Goal: Information Seeking & Learning: Learn about a topic

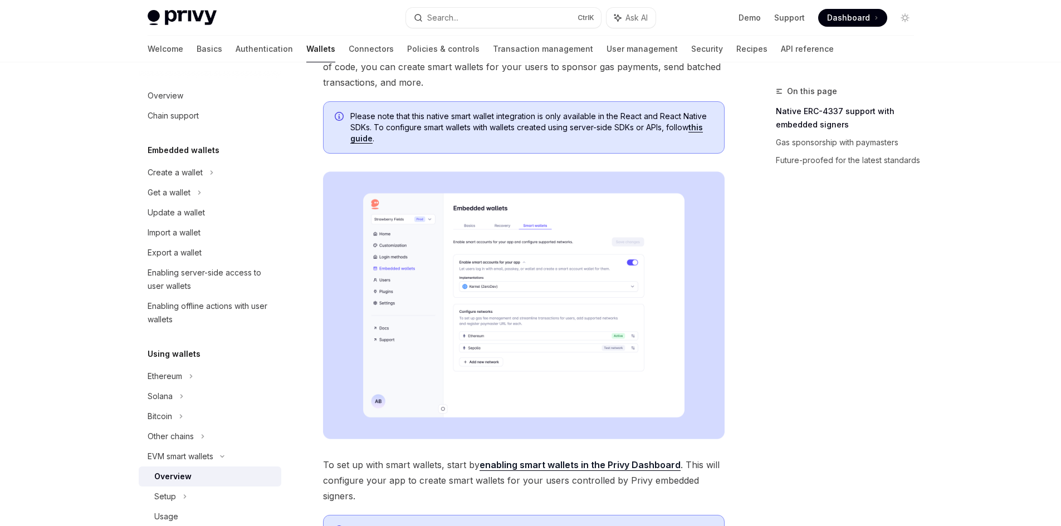
scroll to position [111, 0]
click at [372, 247] on img at bounding box center [524, 307] width 402 height 268
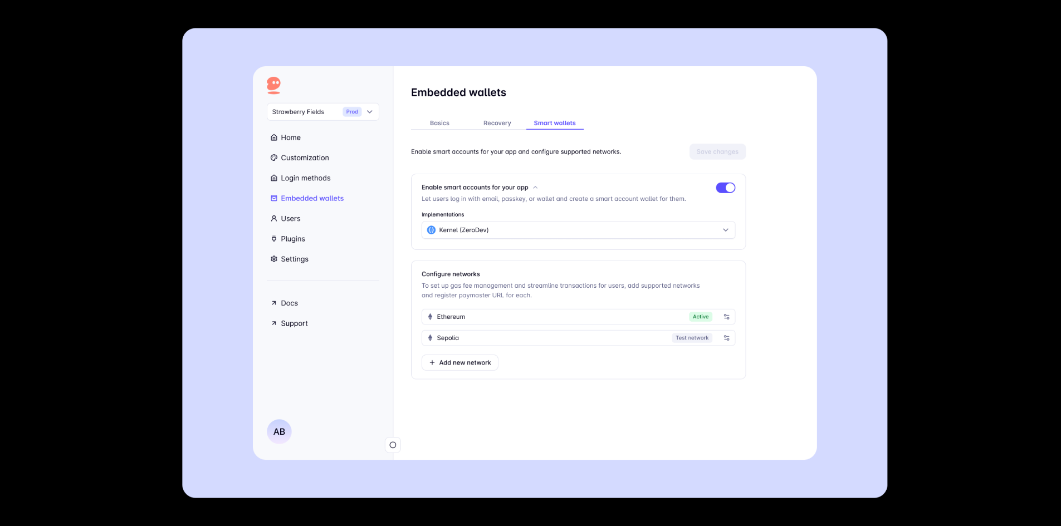
click at [640, 282] on img at bounding box center [534, 263] width 705 height 471
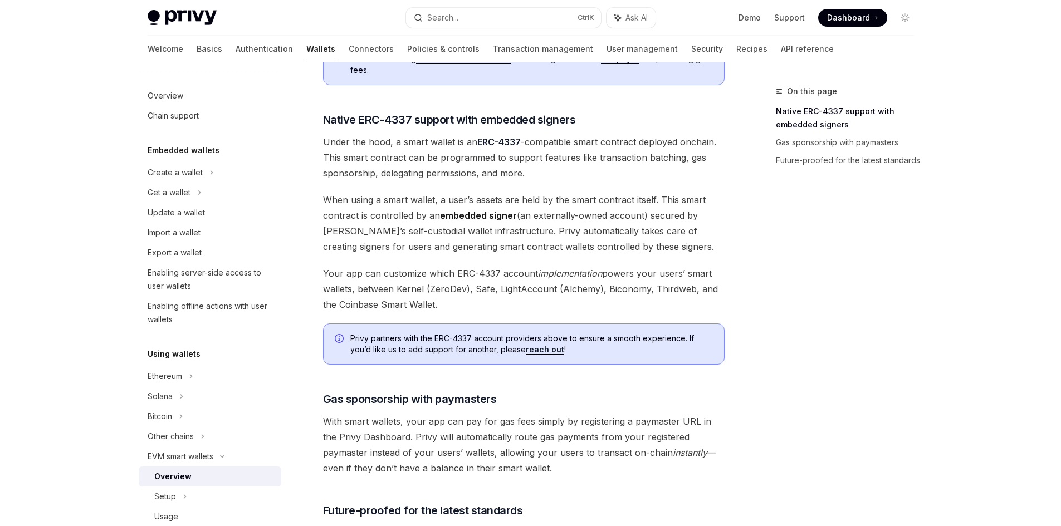
scroll to position [643, 0]
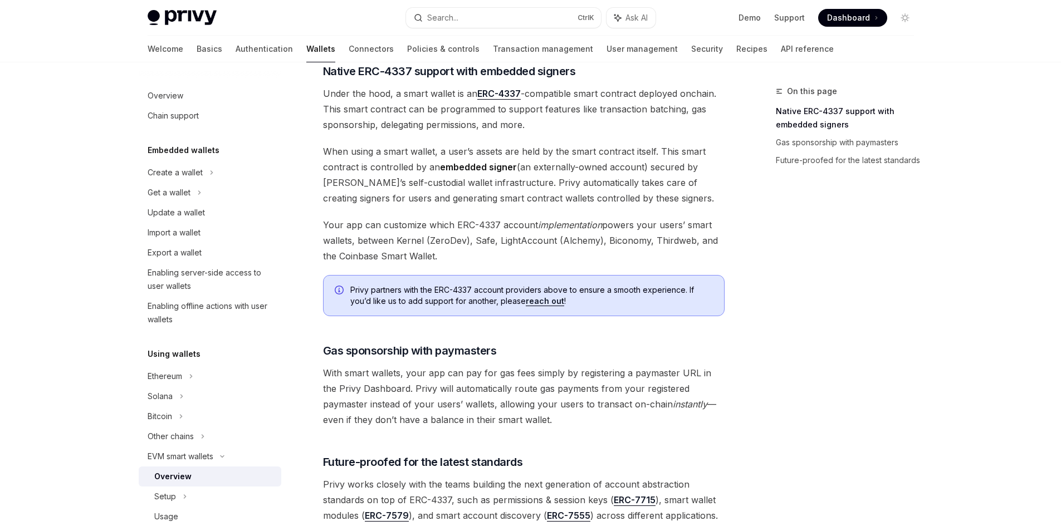
click at [816, 276] on div "On this page Native ERC-4337 support with embedded signers Gas sponsorship with…" at bounding box center [838, 306] width 169 height 442
click at [806, 270] on div "On this page Native ERC-4337 support with embedded signers Gas sponsorship with…" at bounding box center [838, 306] width 169 height 442
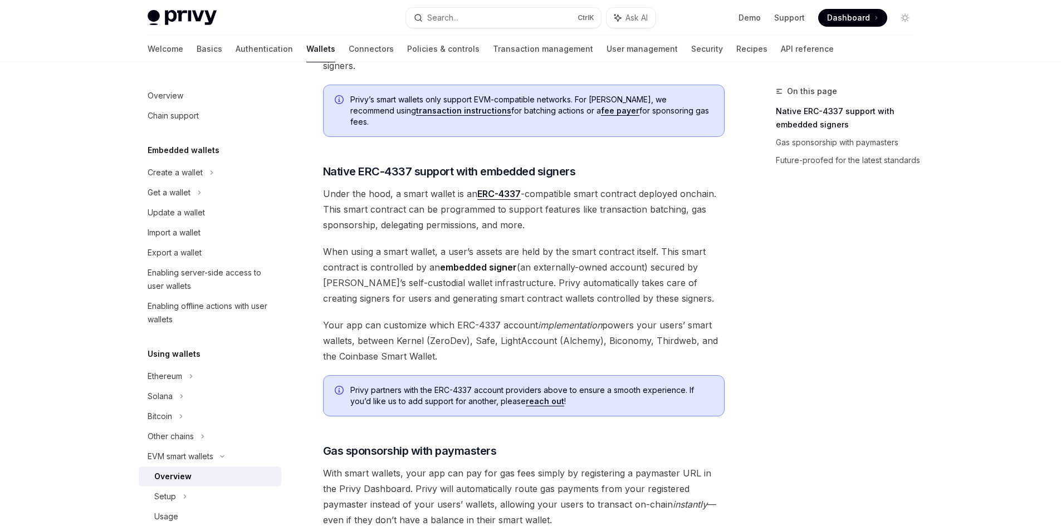
scroll to position [532, 0]
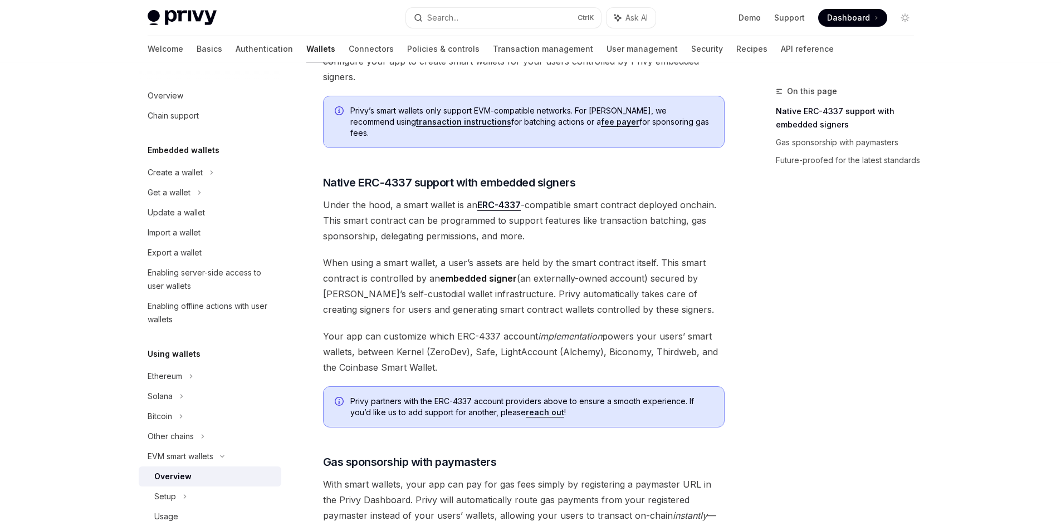
click at [712, 197] on span "Under the hood, a smart wallet is an ERC-4337 -compatible smart contract deploy…" at bounding box center [524, 220] width 402 height 47
click at [710, 175] on h3 "​ Native ERC-4337 support with embedded signers" at bounding box center [524, 183] width 402 height 16
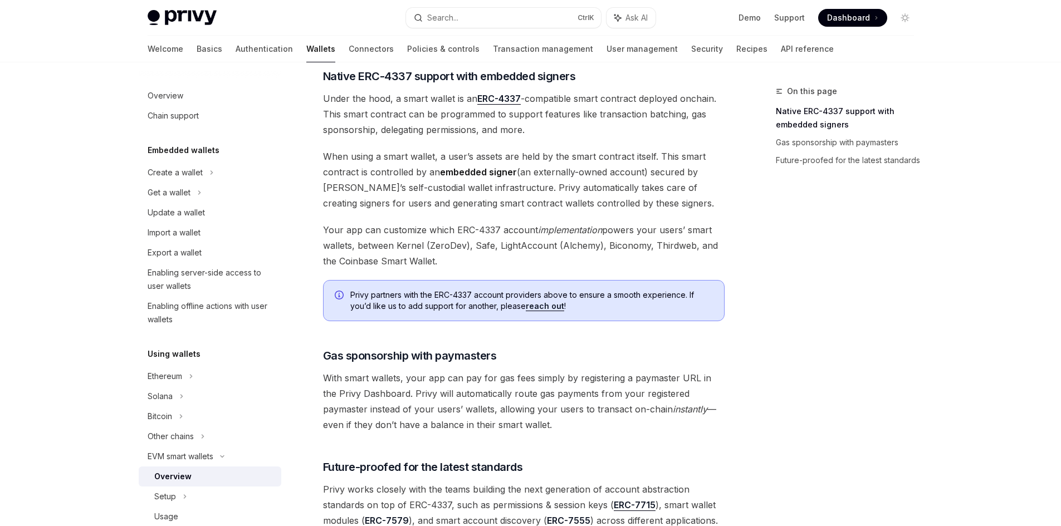
scroll to position [643, 0]
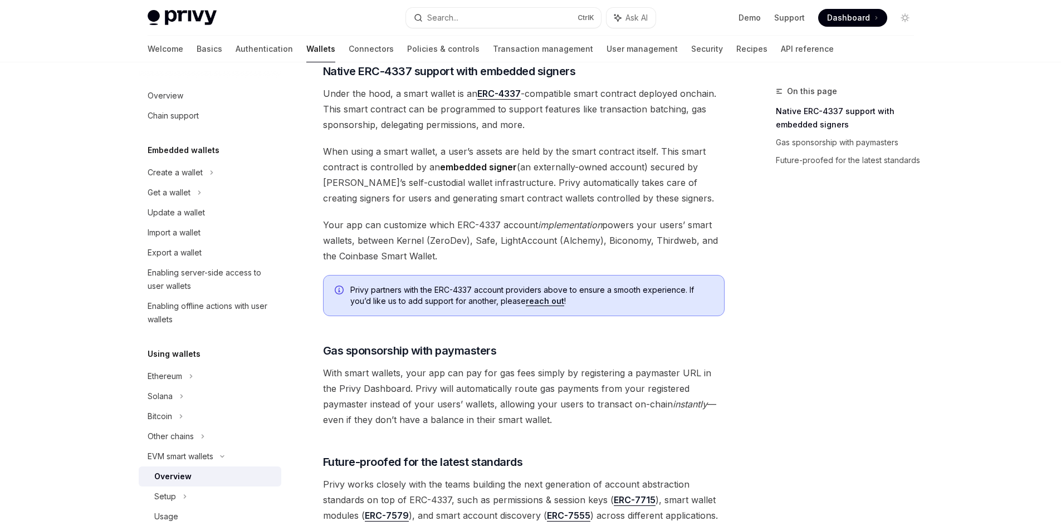
click at [801, 300] on div "On this page Native ERC-4337 support with embedded signers Gas sponsorship with…" at bounding box center [838, 306] width 169 height 442
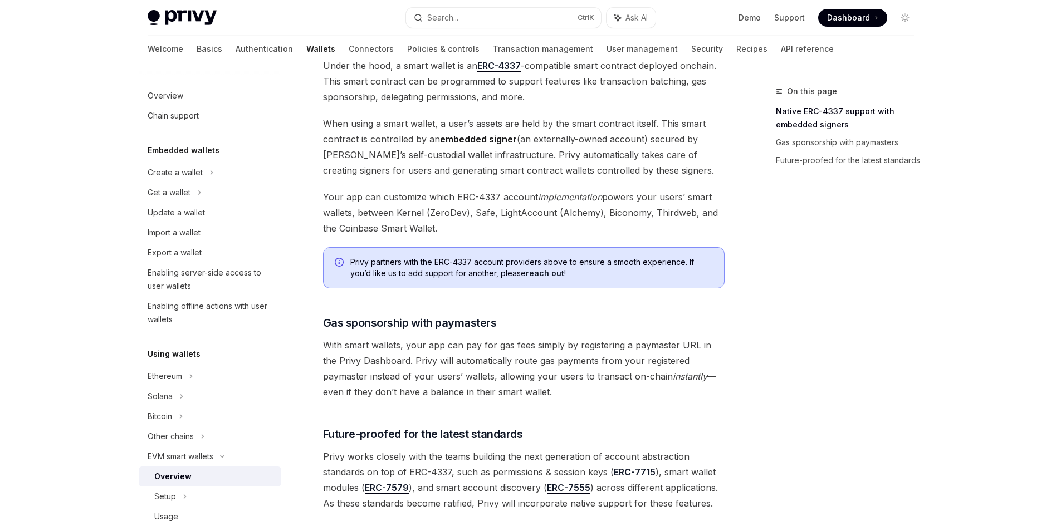
scroll to position [811, 0]
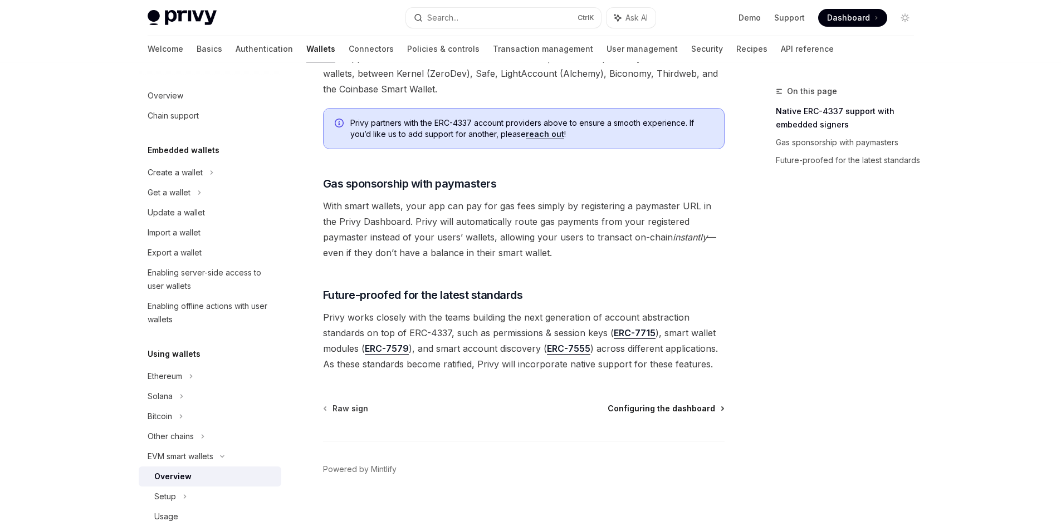
click at [672, 403] on span "Configuring the dashboard" at bounding box center [662, 408] width 108 height 11
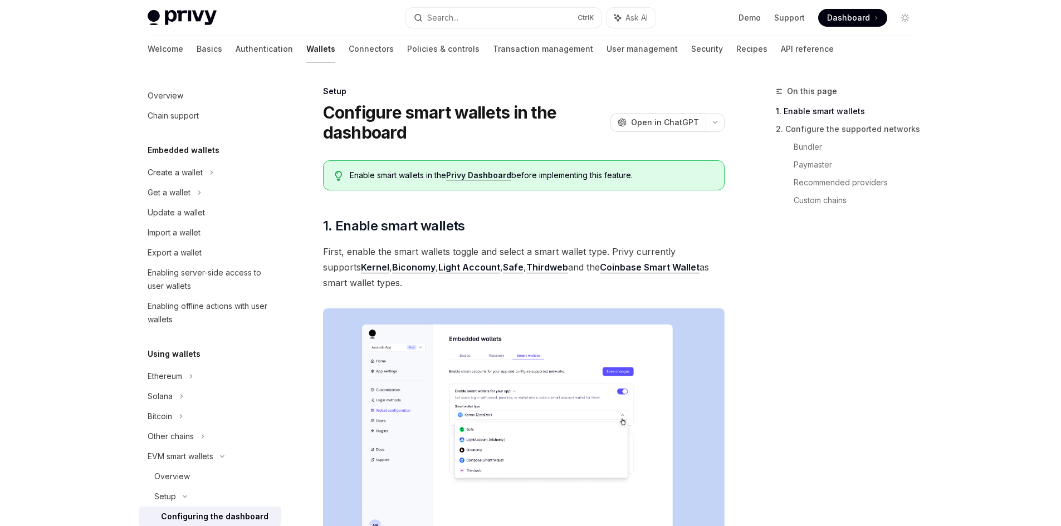
scroll to position [223, 0]
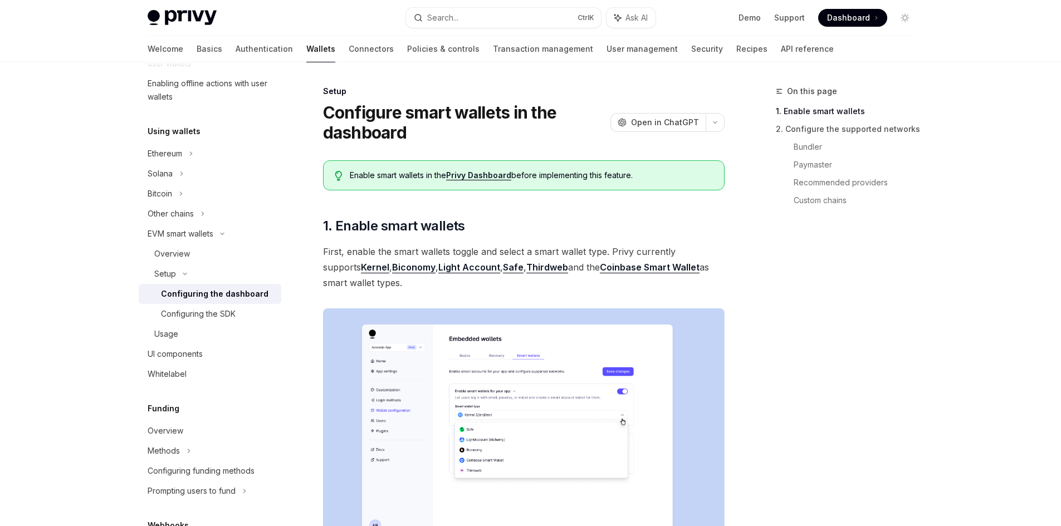
click at [822, 328] on div "On this page 1. Enable smart wallets 2. Configure the supported networks Bundle…" at bounding box center [838, 306] width 169 height 442
click at [821, 291] on div "On this page 1. Enable smart wallets 2. Configure the supported networks Bundle…" at bounding box center [838, 306] width 169 height 442
click at [838, 320] on div "On this page 1. Enable smart wallets 2. Configure the supported networks Bundle…" at bounding box center [838, 306] width 169 height 442
click at [863, 317] on div "On this page 1. Enable smart wallets 2. Configure the supported networks Bundle…" at bounding box center [838, 306] width 169 height 442
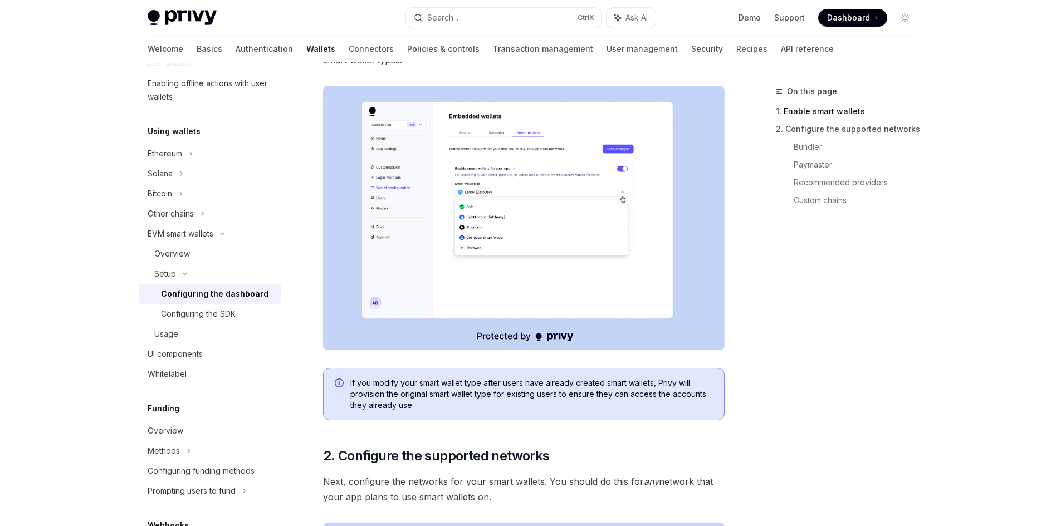
click at [881, 312] on div "On this page 1. Enable smart wallets 2. Configure the supported networks Bundle…" at bounding box center [838, 306] width 169 height 442
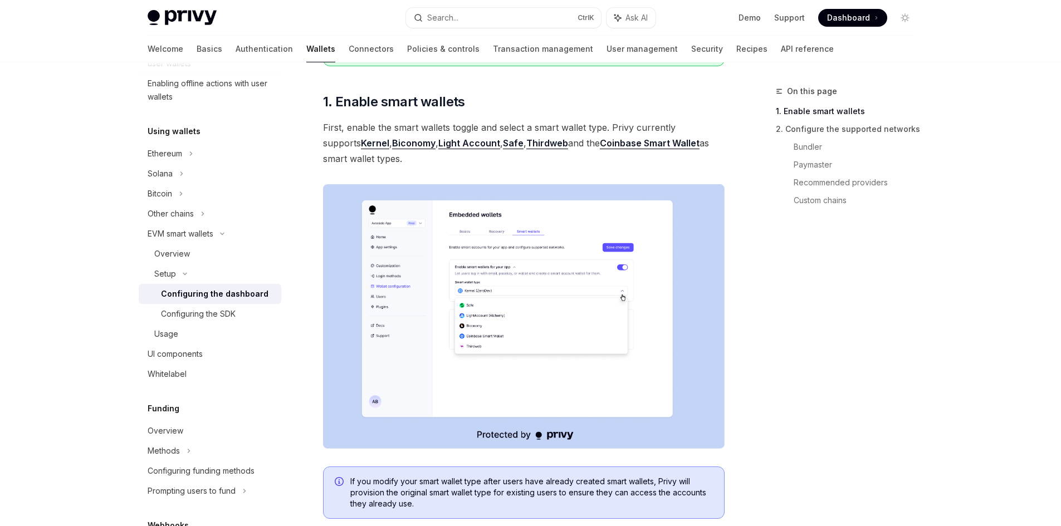
scroll to position [0, 0]
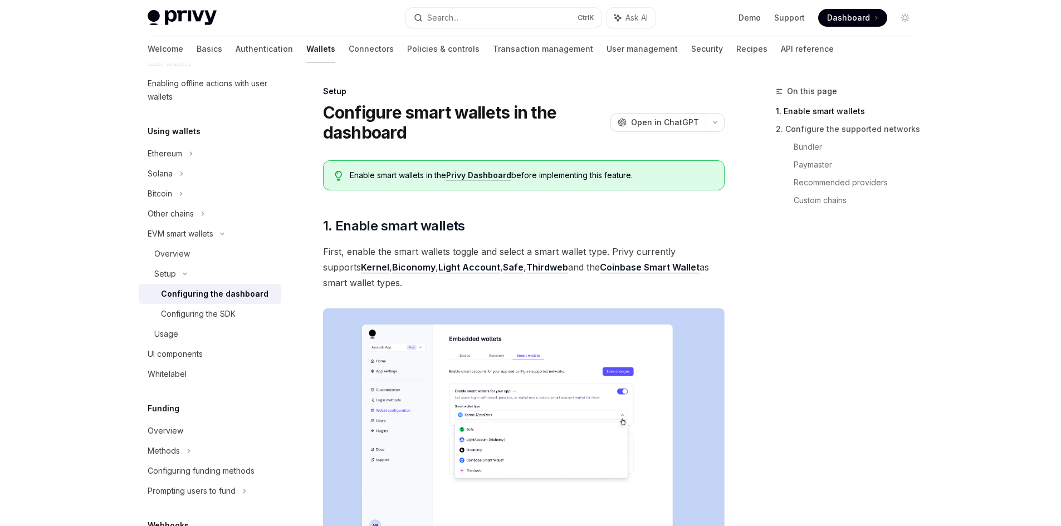
click at [881, 320] on div "On this page 1. Enable smart wallets 2. Configure the supported networks Bundle…" at bounding box center [838, 306] width 169 height 442
click at [778, 271] on div "On this page 1. Enable smart wallets 2. Configure the supported networks Bundle…" at bounding box center [838, 306] width 169 height 442
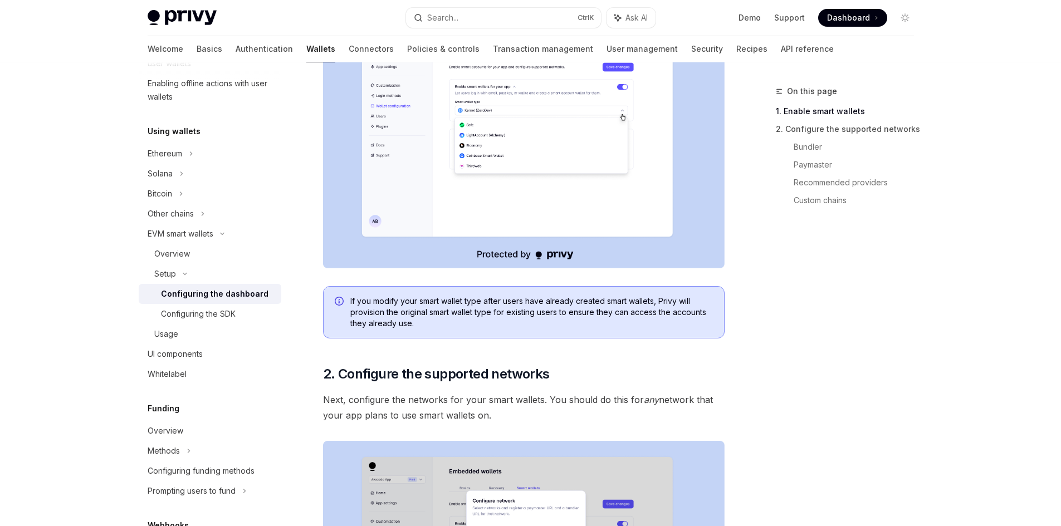
scroll to position [334, 0]
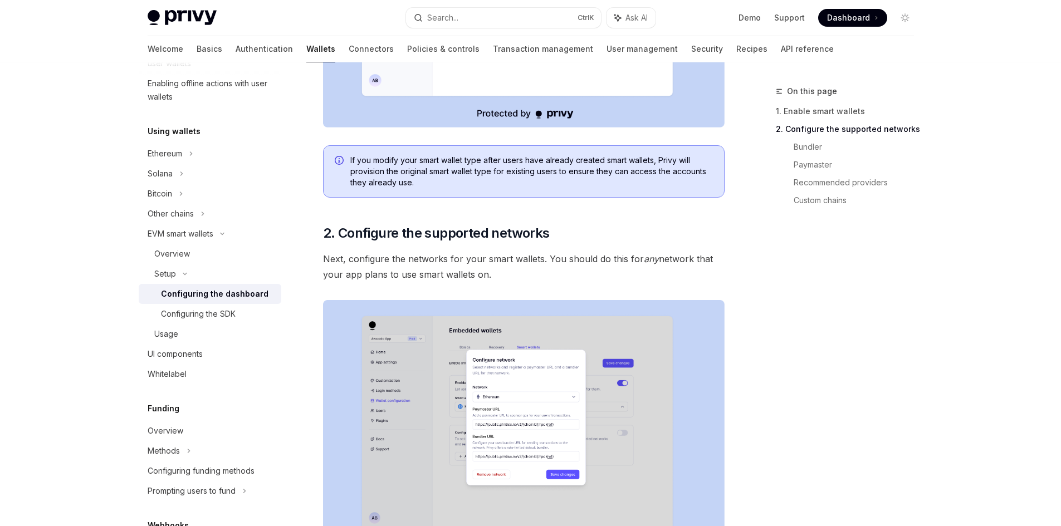
click at [876, 353] on div "On this page 1. Enable smart wallets 2. Configure the supported networks Bundle…" at bounding box center [838, 306] width 169 height 442
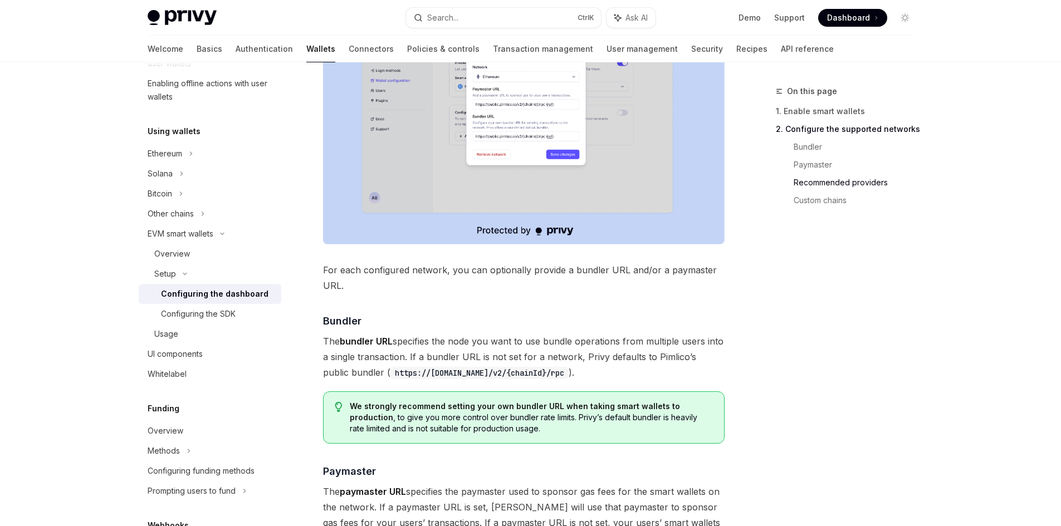
scroll to position [780, 0]
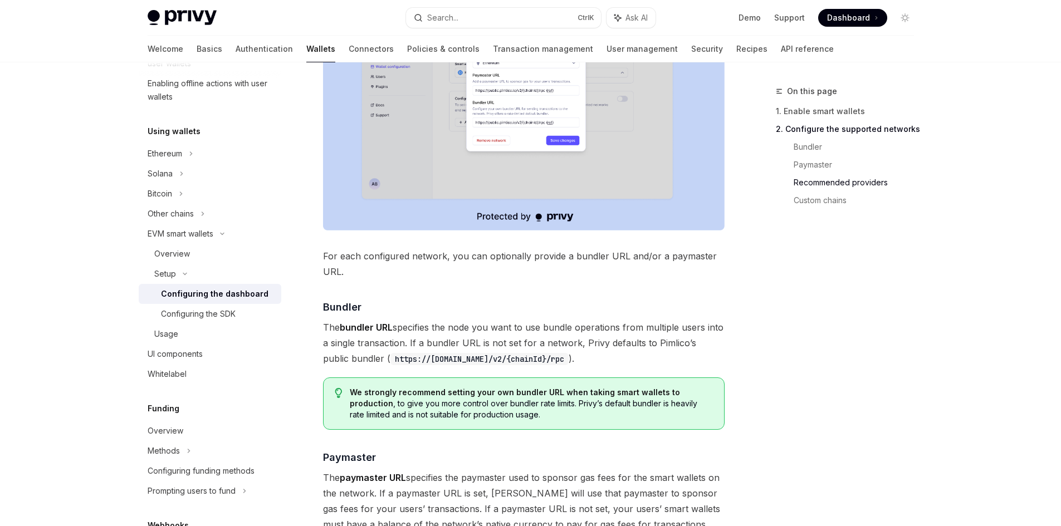
click at [851, 353] on div "On this page 1. Enable smart wallets 2. Configure the supported networks Bundle…" at bounding box center [838, 306] width 169 height 442
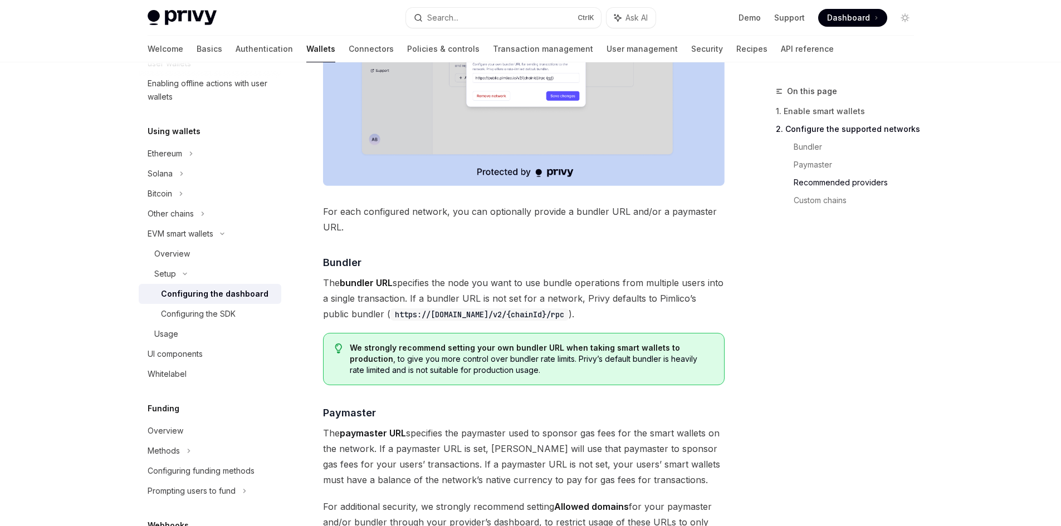
scroll to position [947, 0]
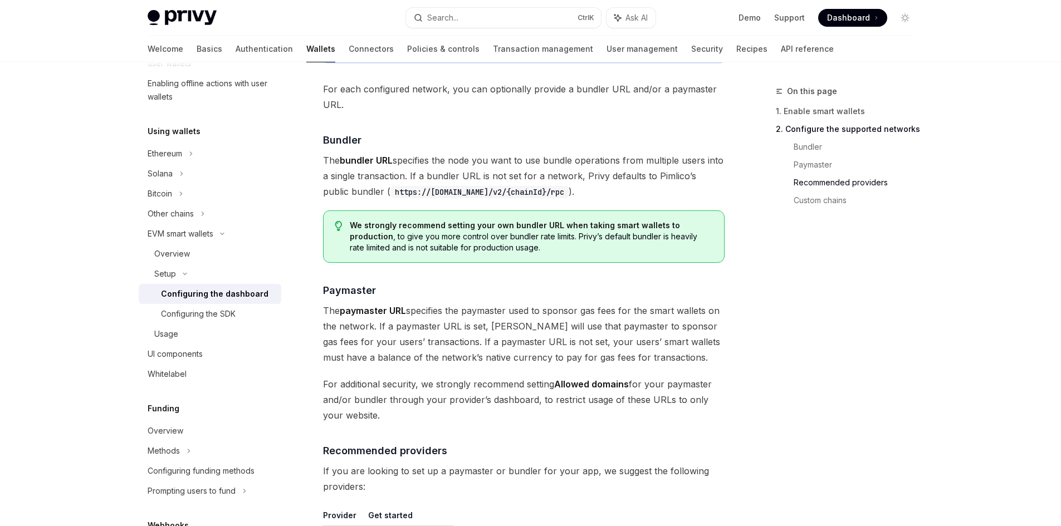
click at [850, 354] on div "On this page 1. Enable smart wallets 2. Configure the supported networks Bundle…" at bounding box center [838, 306] width 169 height 442
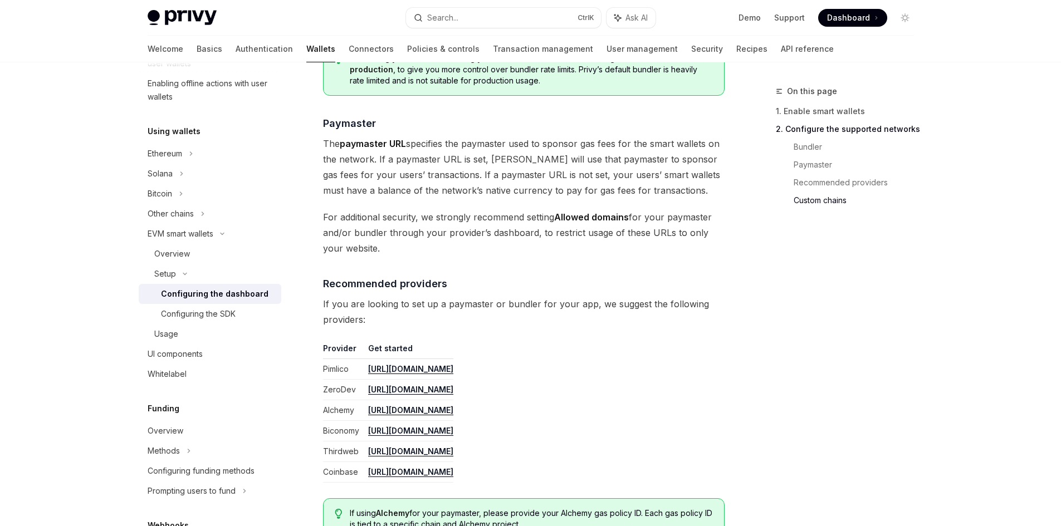
click at [847, 354] on div "On this page 1. Enable smart wallets 2. Configure the supported networks Bundle…" at bounding box center [838, 306] width 169 height 442
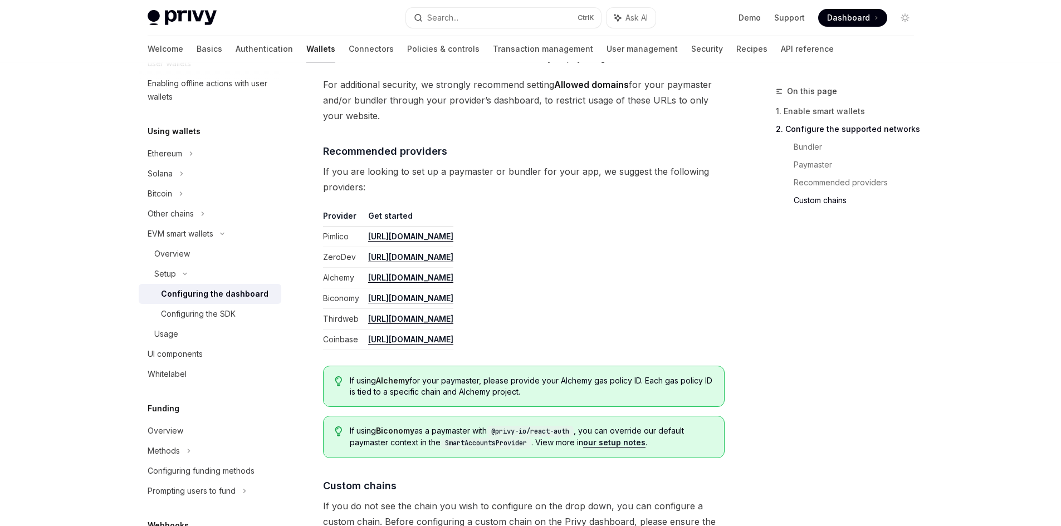
scroll to position [1281, 0]
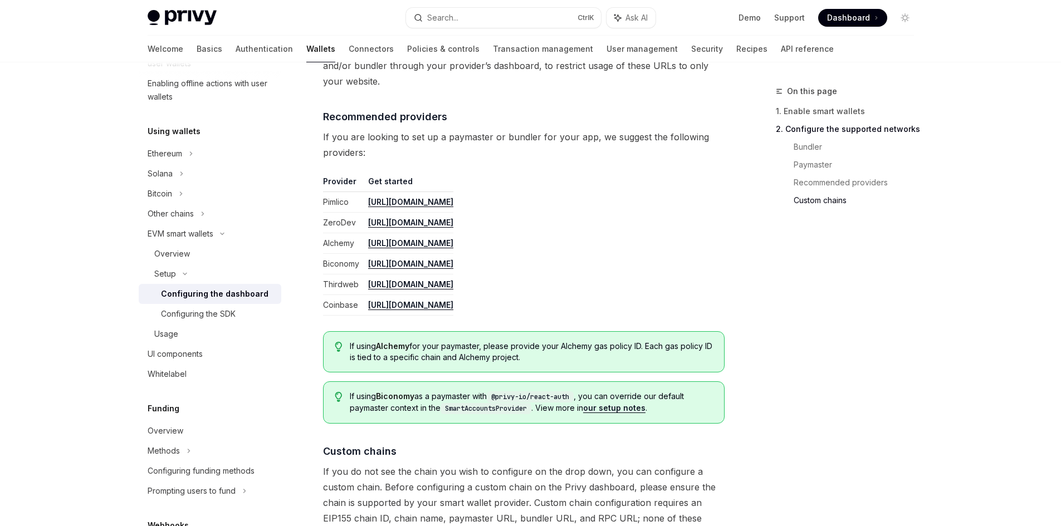
click at [846, 355] on div "On this page 1. Enable smart wallets 2. Configure the supported networks Bundle…" at bounding box center [838, 306] width 169 height 442
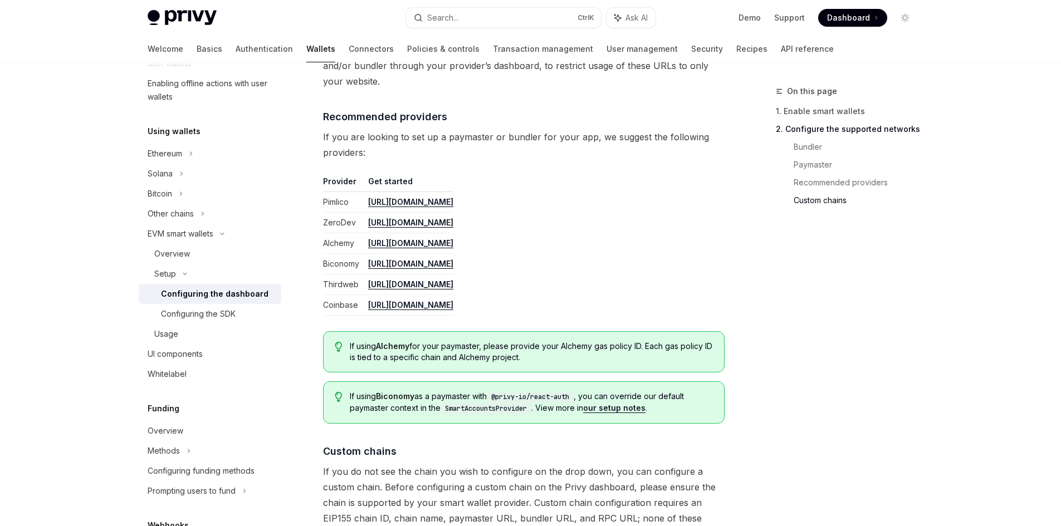
click at [846, 333] on div "On this page 1. Enable smart wallets 2. Configure the supported networks Bundle…" at bounding box center [838, 306] width 169 height 442
click at [850, 357] on div "On this page 1. Enable smart wallets 2. Configure the supported networks Bundle…" at bounding box center [838, 306] width 169 height 442
click at [780, 290] on div "On this page 1. Enable smart wallets 2. Configure the supported networks Bundle…" at bounding box center [838, 306] width 169 height 442
click at [821, 308] on div "On this page 1. Enable smart wallets 2. Configure the supported networks Bundle…" at bounding box center [838, 306] width 169 height 442
drag, startPoint x: 830, startPoint y: 306, endPoint x: 836, endPoint y: 304, distance: 6.4
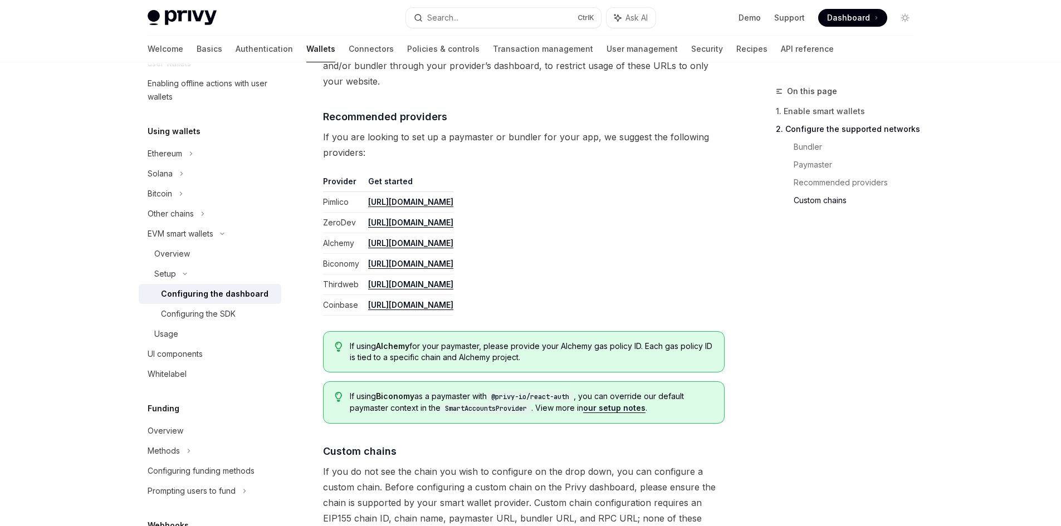
click at [831, 307] on div "On this page 1. Enable smart wallets 2. Configure the supported networks Bundle…" at bounding box center [838, 306] width 169 height 442
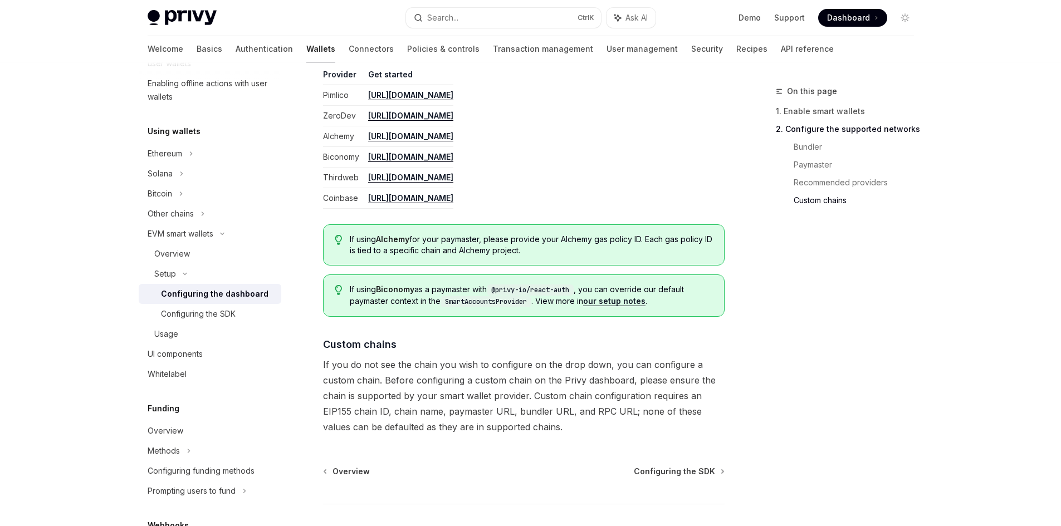
scroll to position [1462, 0]
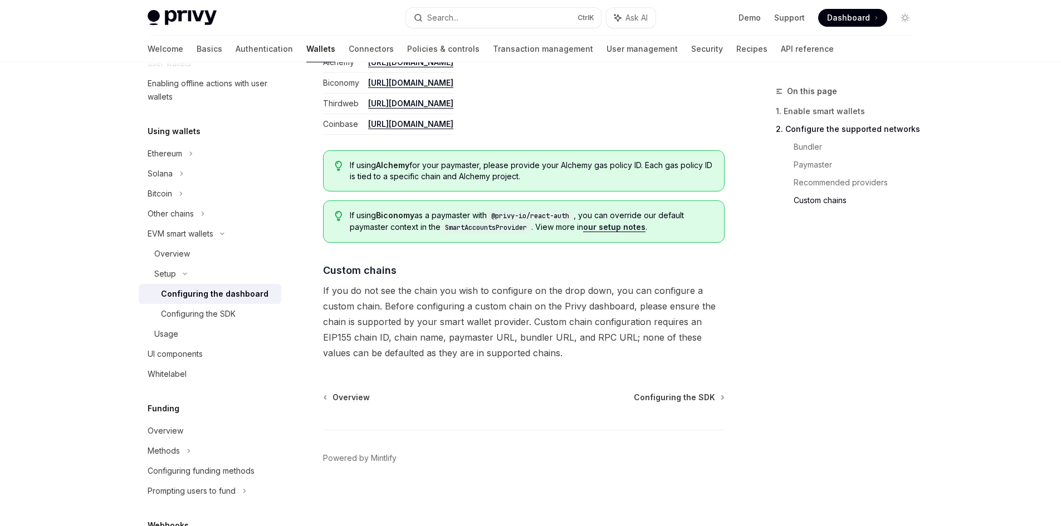
click at [922, 362] on div "On this page 1. Enable smart wallets 2. Configure the supported networks Bundle…" at bounding box center [838, 306] width 169 height 442
click at [919, 373] on div "On this page 1. Enable smart wallets 2. Configure the supported networks Bundle…" at bounding box center [838, 306] width 169 height 442
click at [855, 412] on div "On this page 1. Enable smart wallets 2. Configure the supported networks Bundle…" at bounding box center [838, 306] width 169 height 442
click at [872, 402] on div "On this page 1. Enable smart wallets 2. Configure the supported networks Bundle…" at bounding box center [838, 306] width 169 height 442
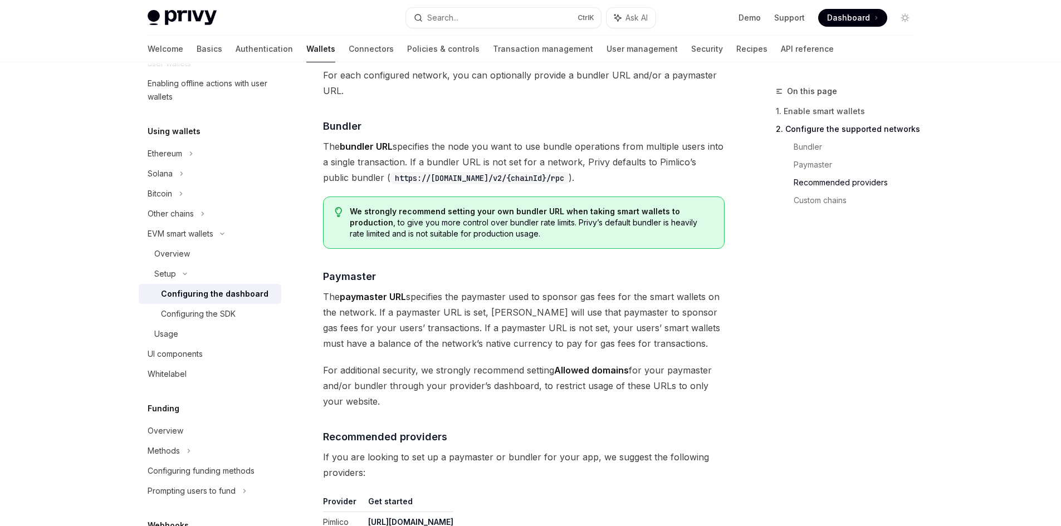
click at [921, 375] on div "On this page 1. Enable smart wallets 2. Configure the supported networks Bundle…" at bounding box center [838, 306] width 169 height 442
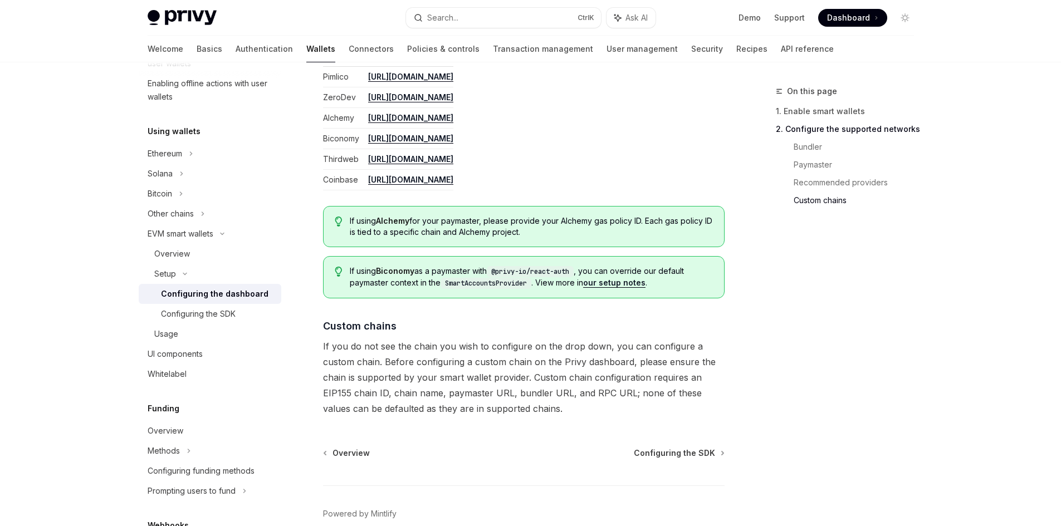
click at [903, 396] on div "On this page 1. Enable smart wallets 2. Configure the supported networks Bundle…" at bounding box center [838, 306] width 169 height 442
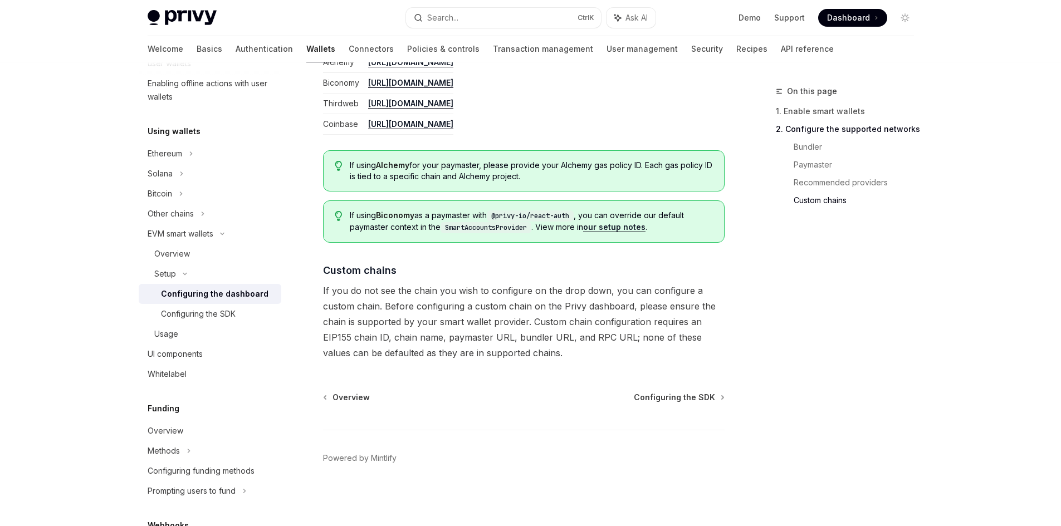
click at [907, 407] on div "On this page 1. Enable smart wallets 2. Configure the supported networks Bundle…" at bounding box center [838, 306] width 169 height 442
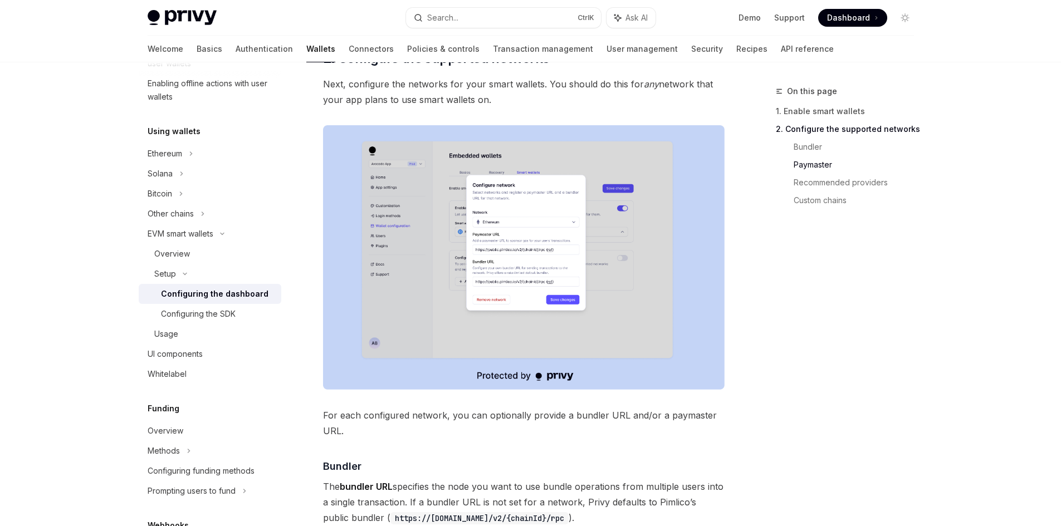
scroll to position [571, 0]
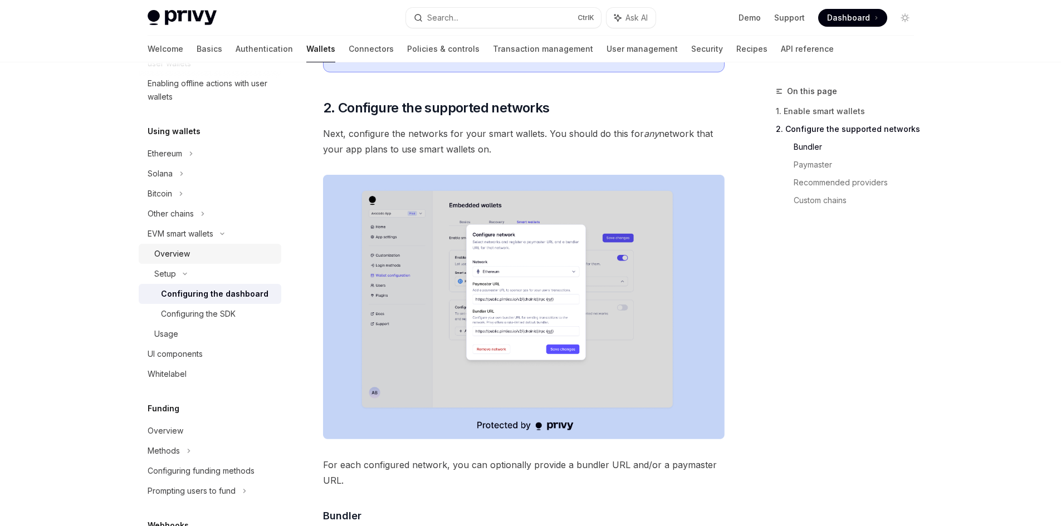
click at [189, 258] on div "Overview" at bounding box center [214, 253] width 120 height 13
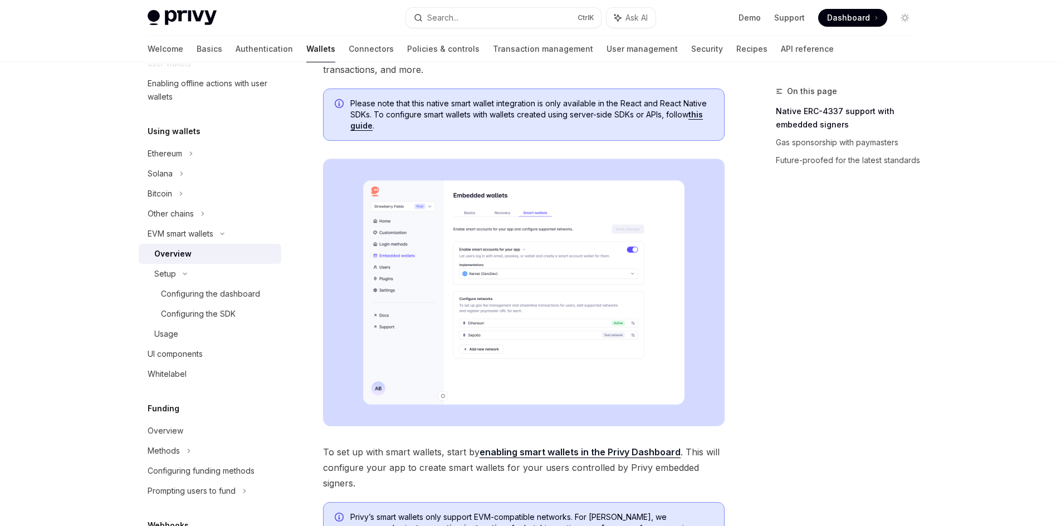
scroll to position [111, 0]
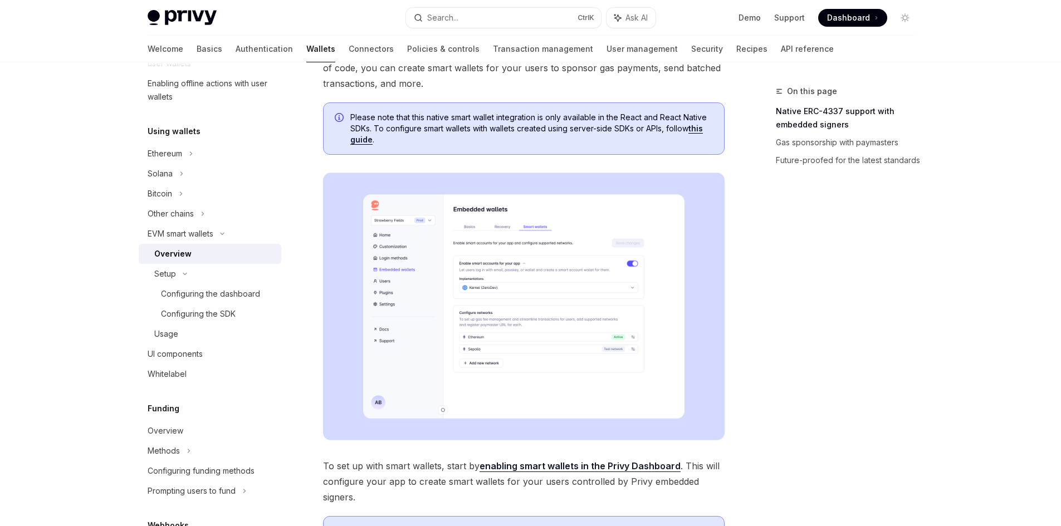
click at [559, 335] on img at bounding box center [524, 307] width 402 height 268
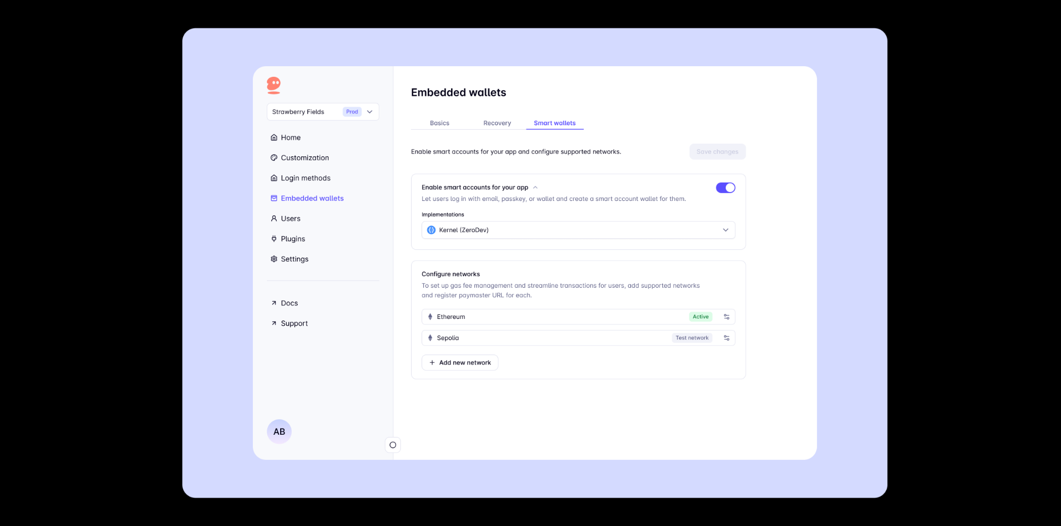
click at [559, 335] on img at bounding box center [534, 263] width 705 height 471
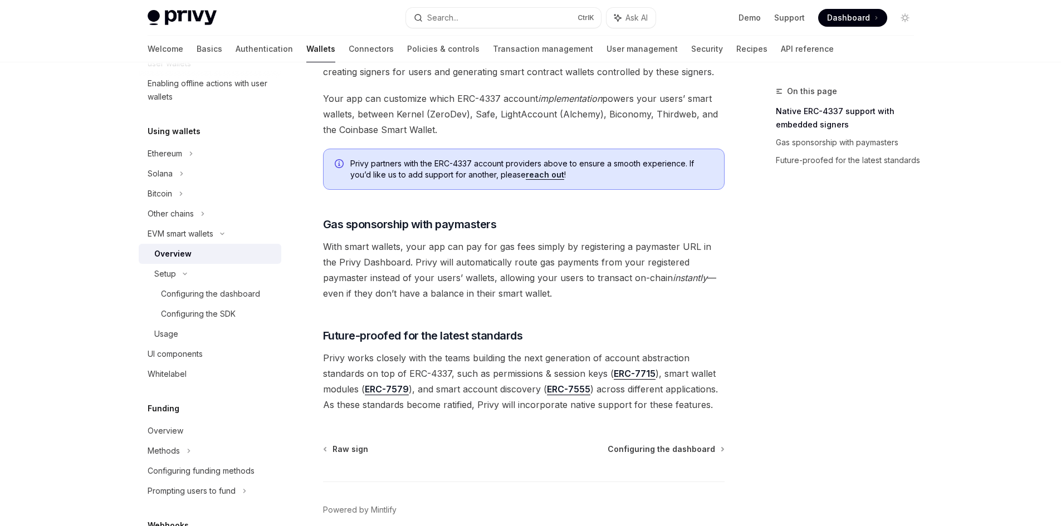
scroll to position [780, 0]
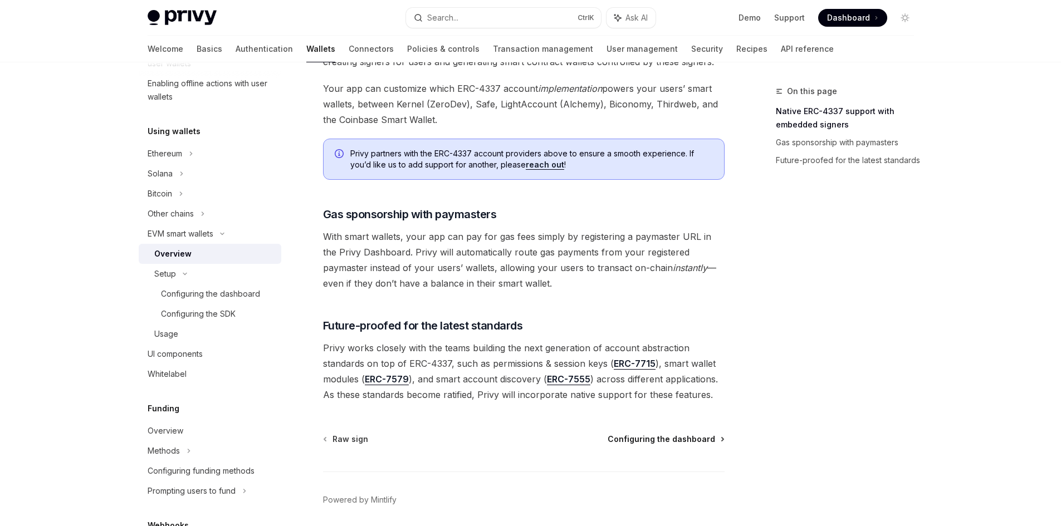
click at [695, 434] on span "Configuring the dashboard" at bounding box center [662, 439] width 108 height 11
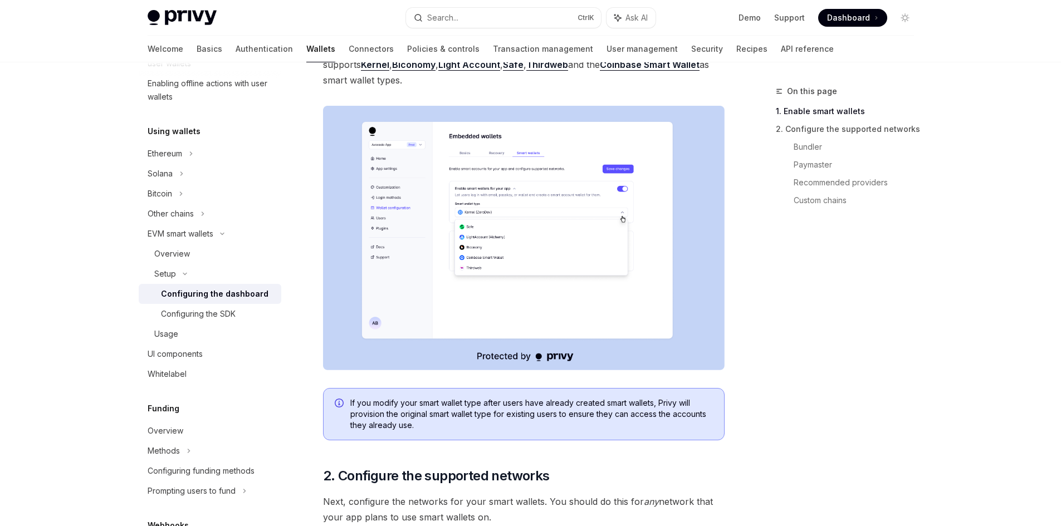
scroll to position [223, 0]
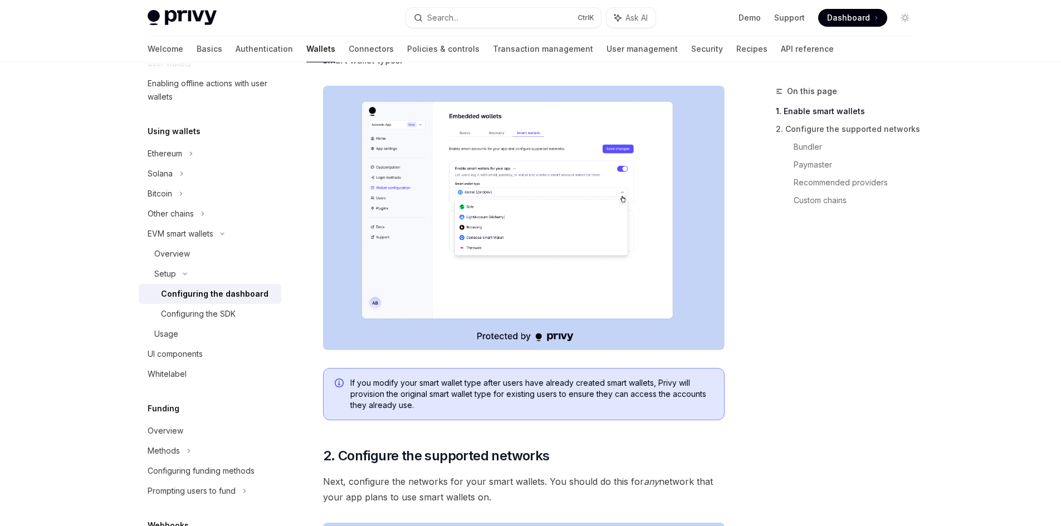
click at [558, 231] on img at bounding box center [524, 218] width 402 height 265
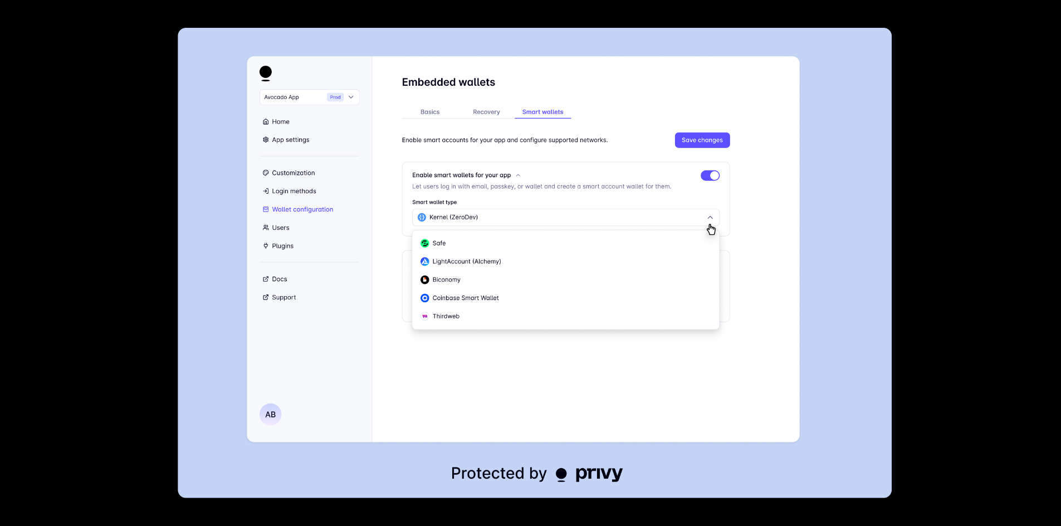
click at [562, 248] on img at bounding box center [535, 263] width 714 height 471
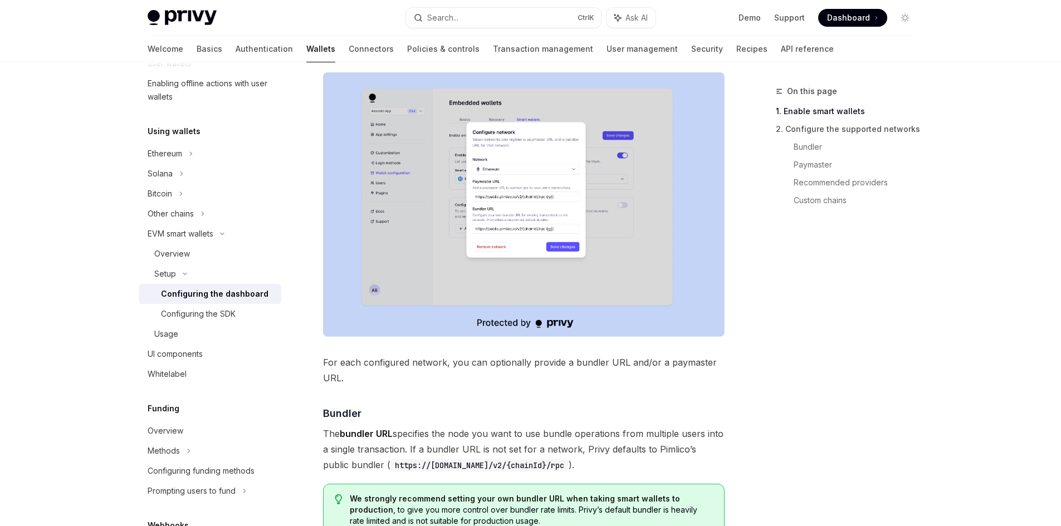
scroll to position [557, 0]
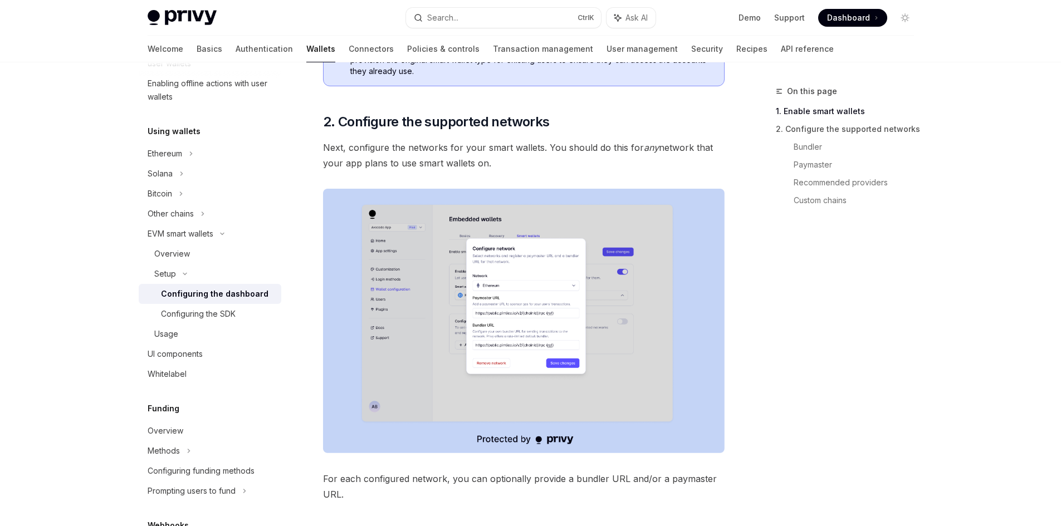
click at [568, 287] on img at bounding box center [524, 321] width 402 height 265
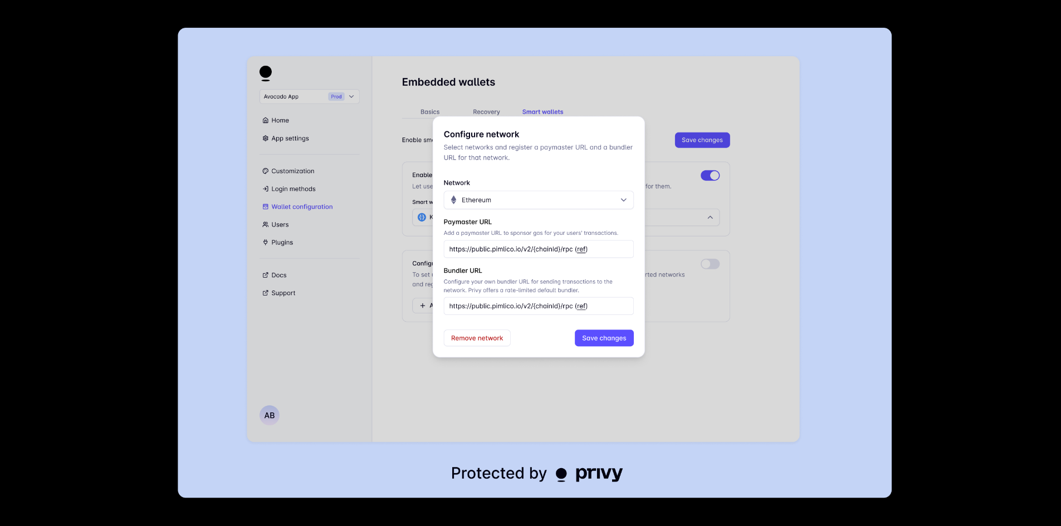
click at [568, 287] on img at bounding box center [535, 263] width 714 height 471
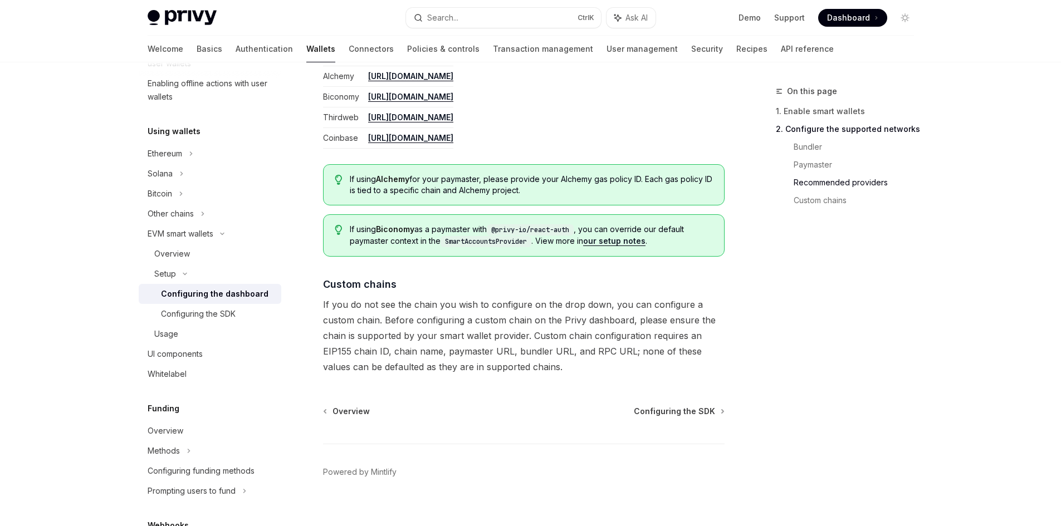
scroll to position [1462, 0]
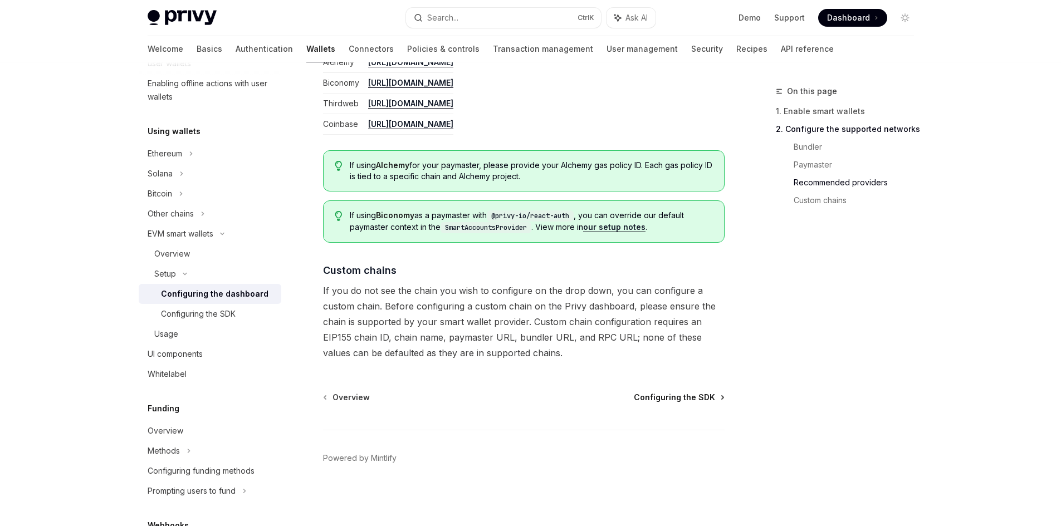
click at [687, 396] on span "Configuring the SDK" at bounding box center [674, 397] width 81 height 11
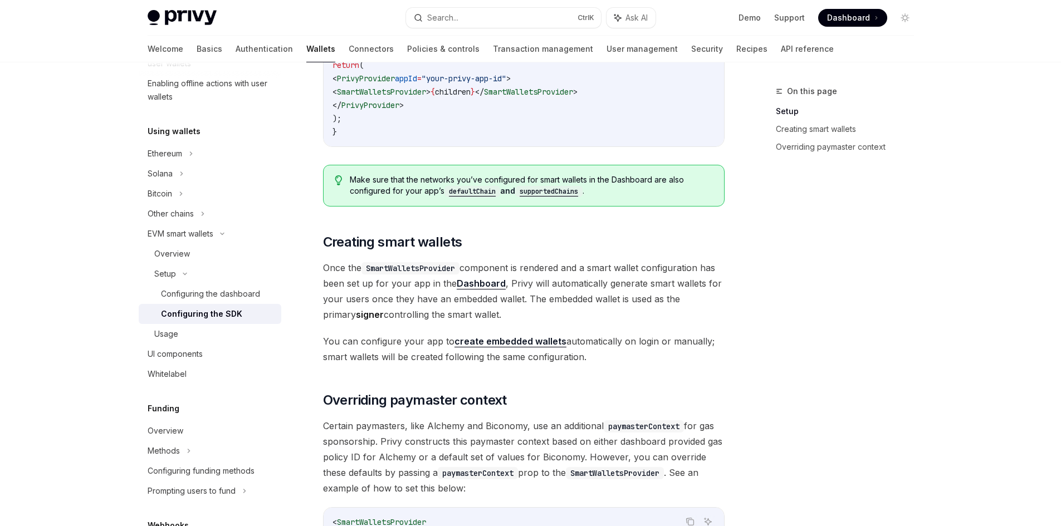
scroll to position [926, 0]
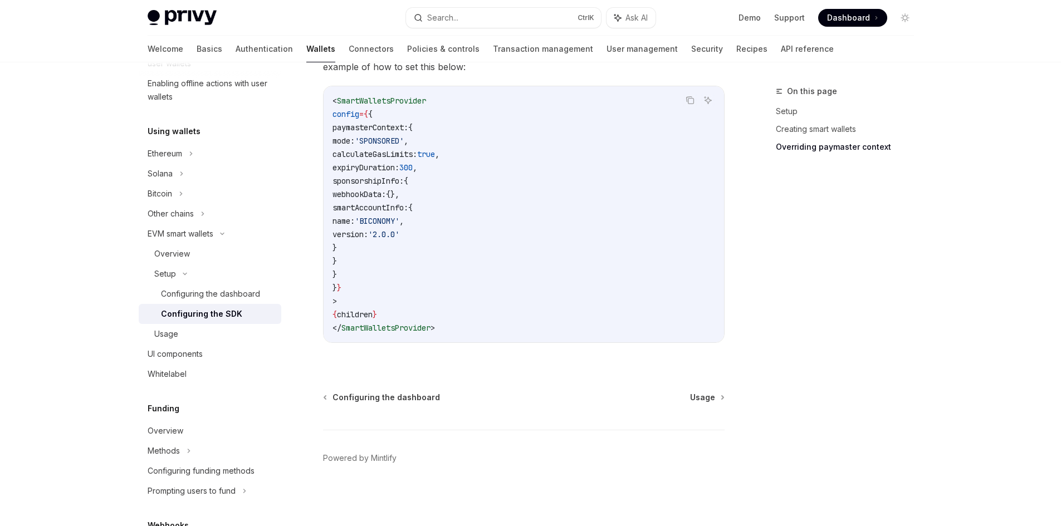
click at [694, 403] on div "Configuring the dashboard Usage Powered by [PERSON_NAME]" at bounding box center [524, 459] width 402 height 134
click at [698, 397] on span "Usage" at bounding box center [702, 397] width 25 height 11
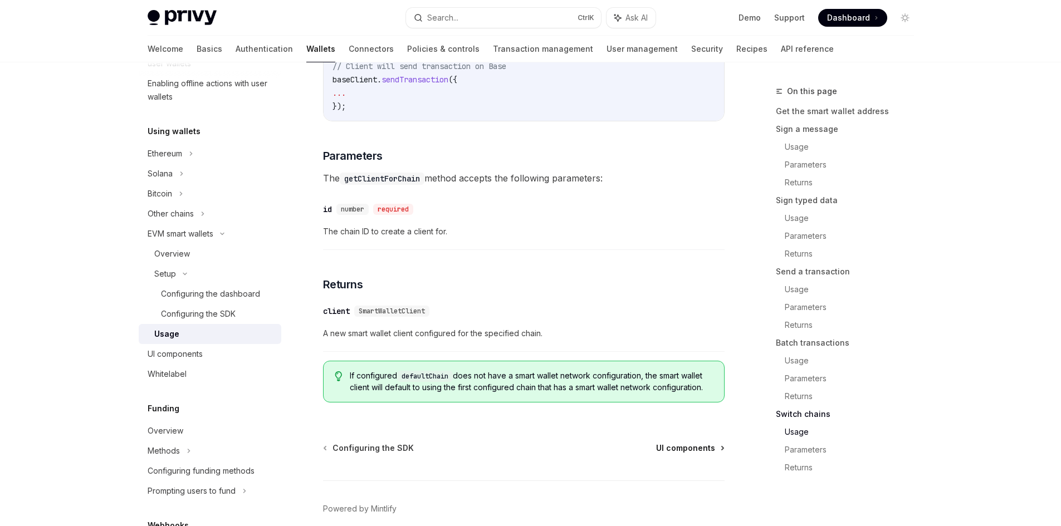
scroll to position [3417, 0]
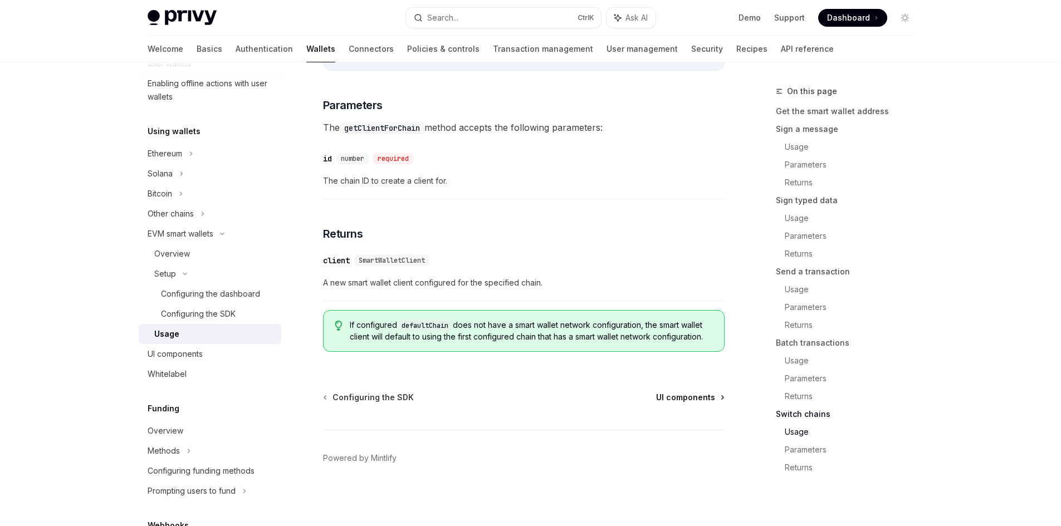
click at [690, 396] on span "UI components" at bounding box center [685, 397] width 59 height 11
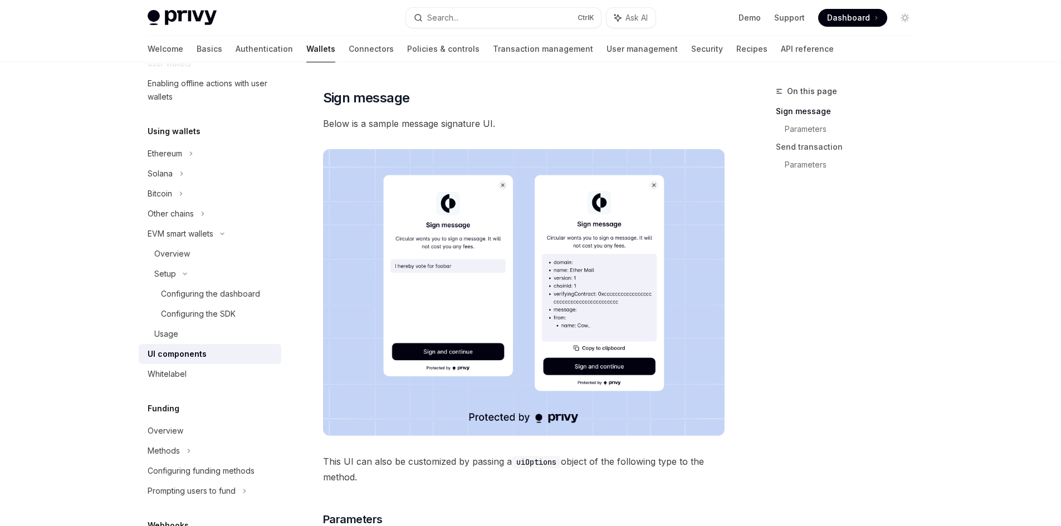
scroll to position [167, 0]
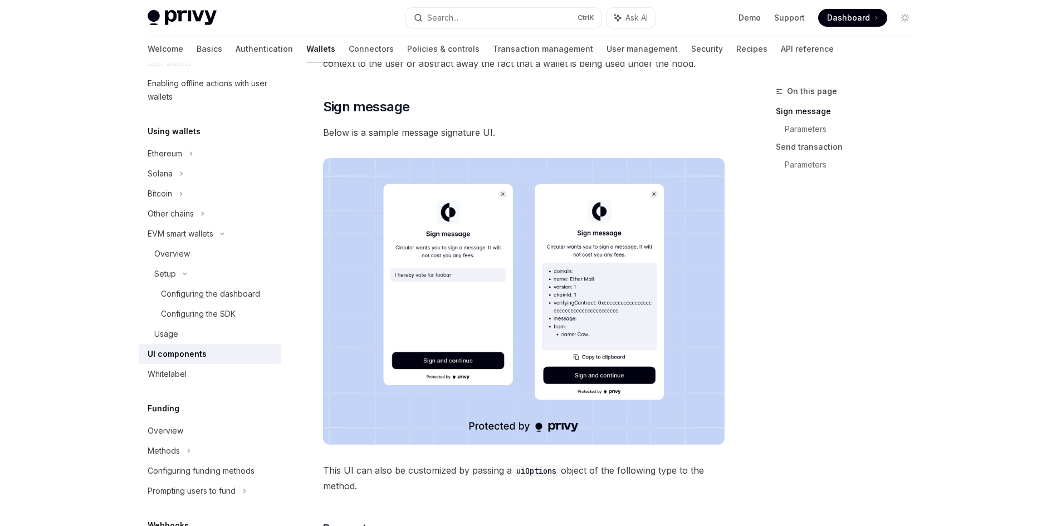
click at [564, 306] on img at bounding box center [524, 301] width 402 height 287
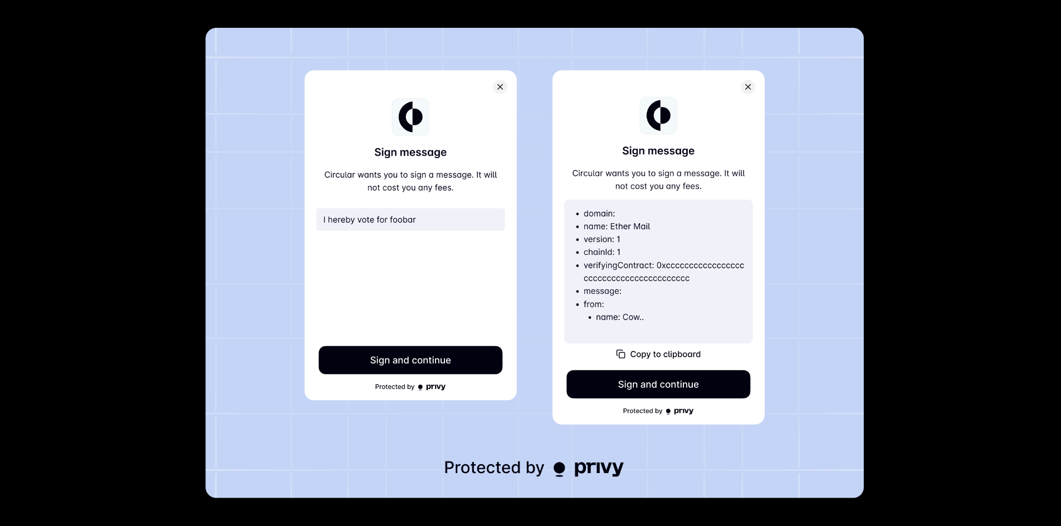
click at [564, 306] on img at bounding box center [535, 263] width 658 height 471
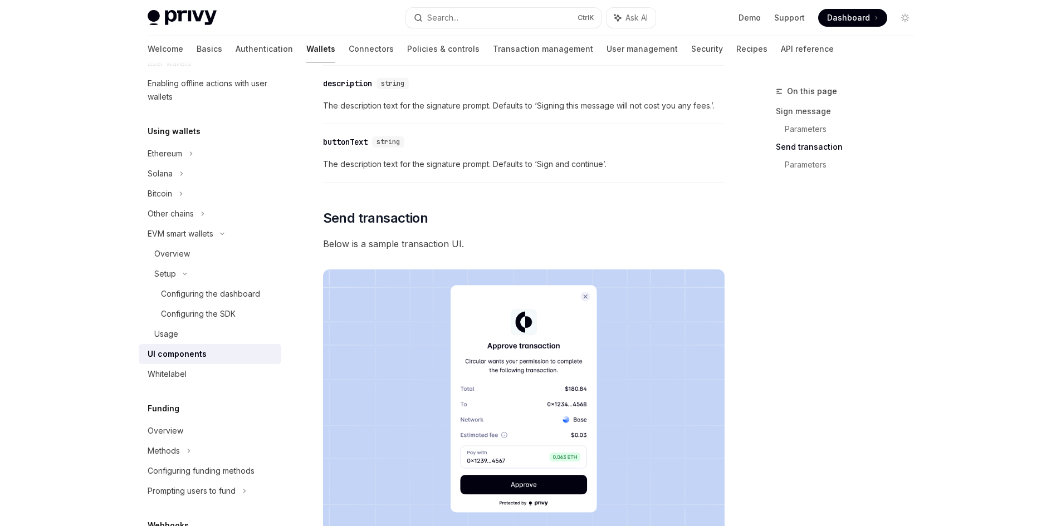
scroll to position [780, 0]
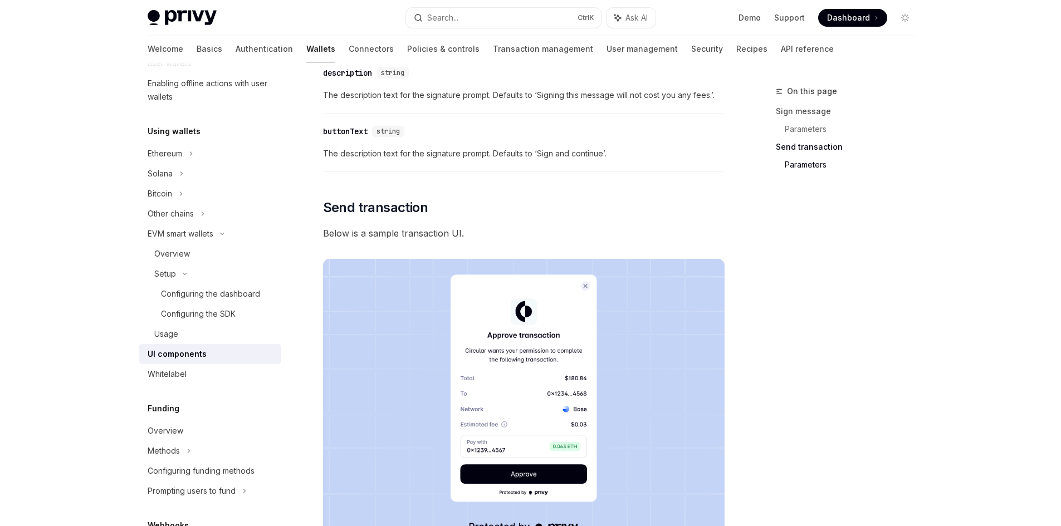
click at [548, 313] on img at bounding box center [524, 402] width 402 height 287
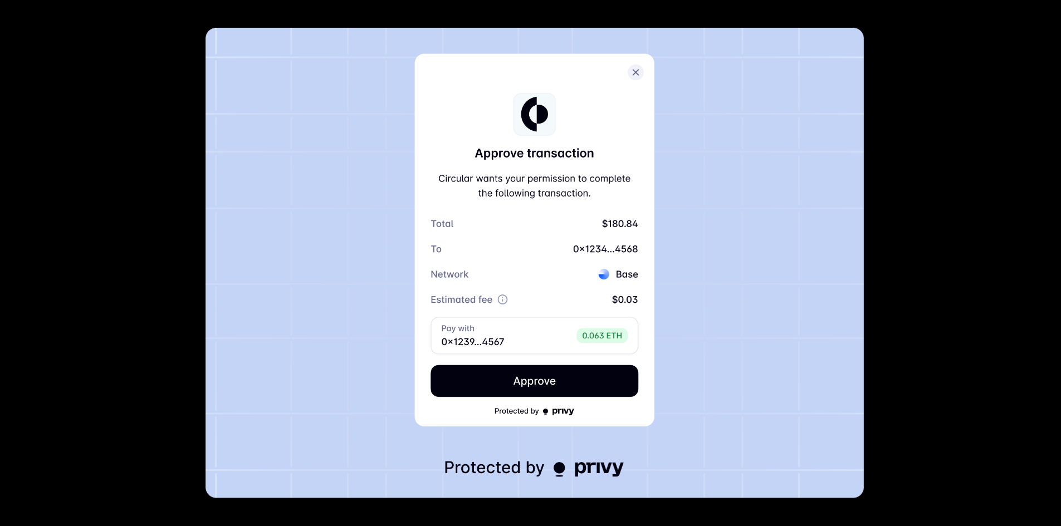
click at [687, 340] on img at bounding box center [535, 263] width 658 height 471
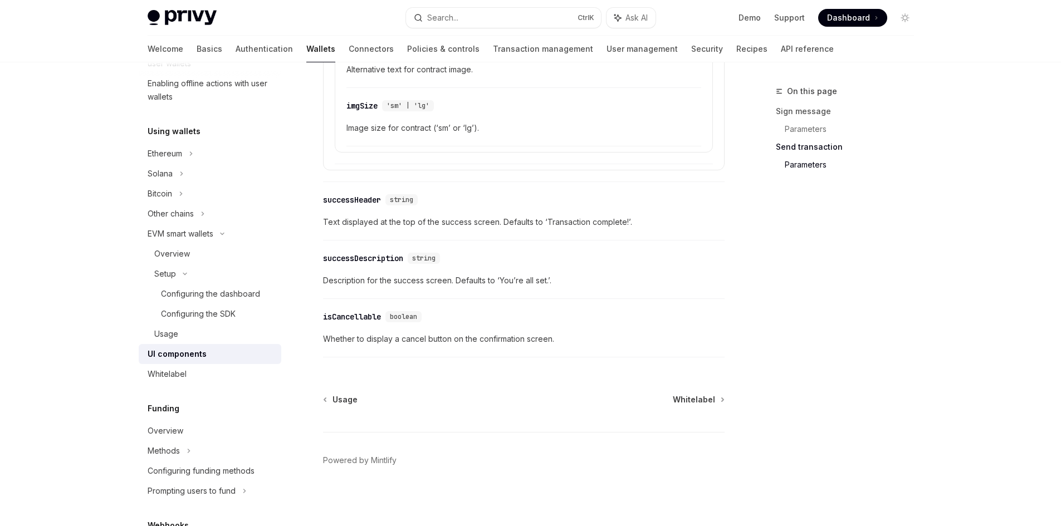
scroll to position [1974, 0]
click at [703, 393] on span "Whitelabel" at bounding box center [694, 397] width 42 height 11
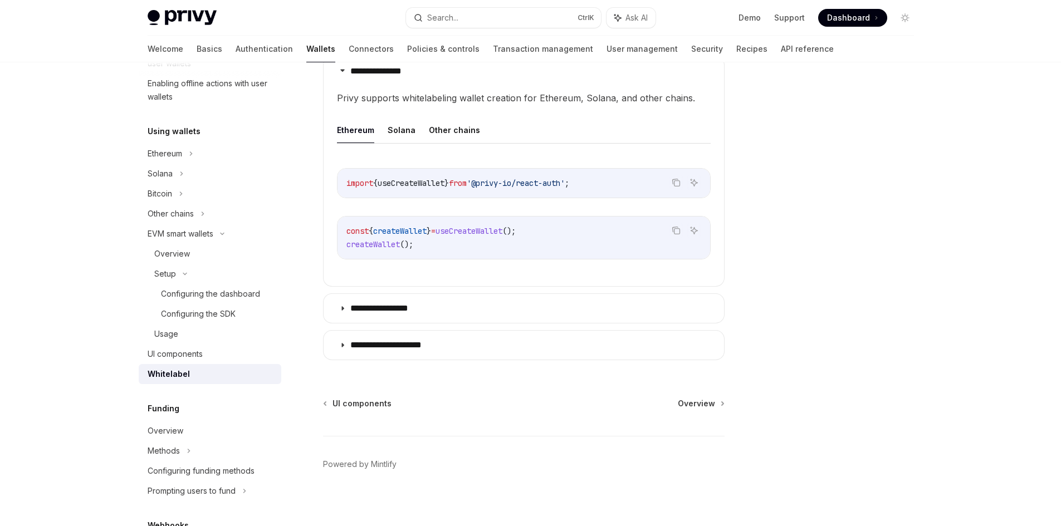
scroll to position [372, 0]
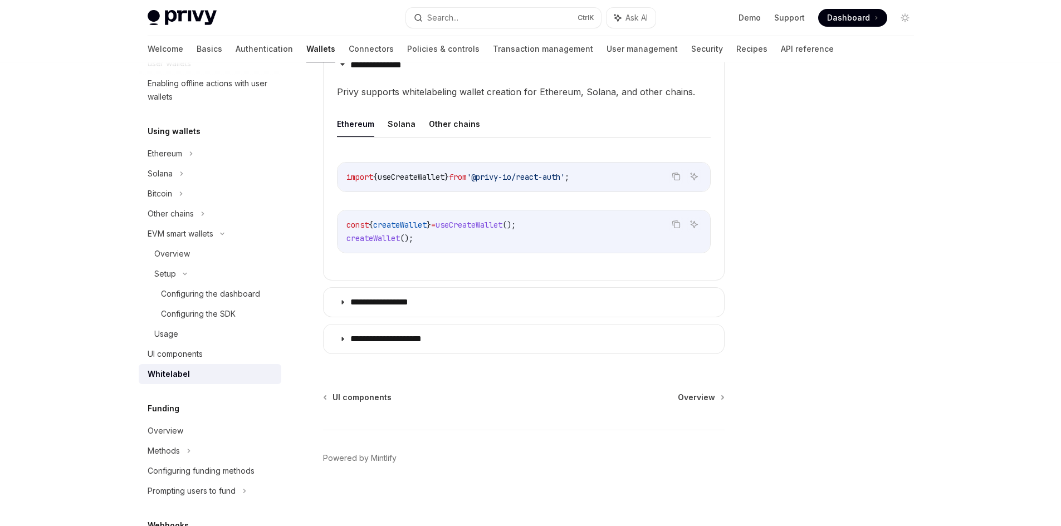
click at [701, 391] on div "**********" at bounding box center [419, 120] width 615 height 814
click at [704, 399] on span "Overview" at bounding box center [696, 397] width 37 height 11
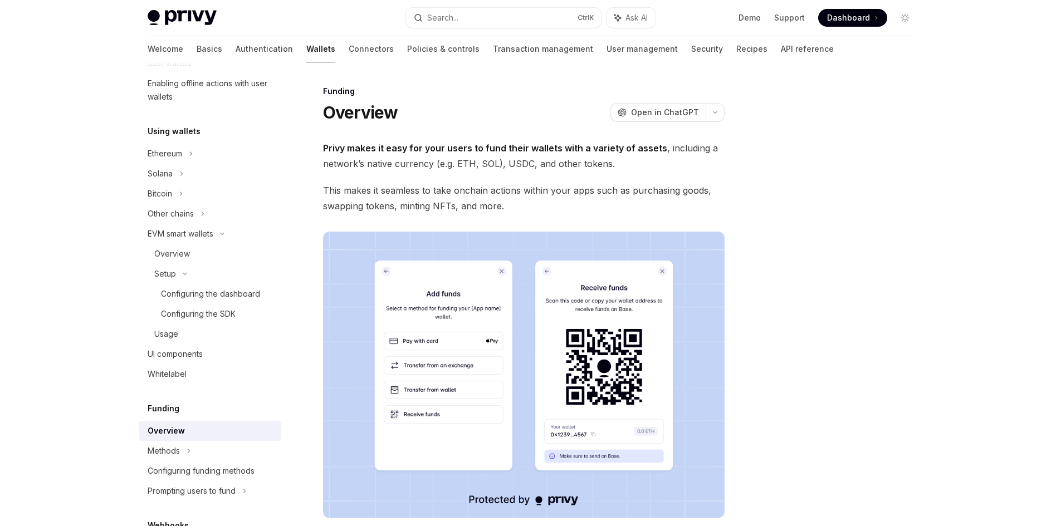
click at [448, 342] on img at bounding box center [524, 375] width 402 height 287
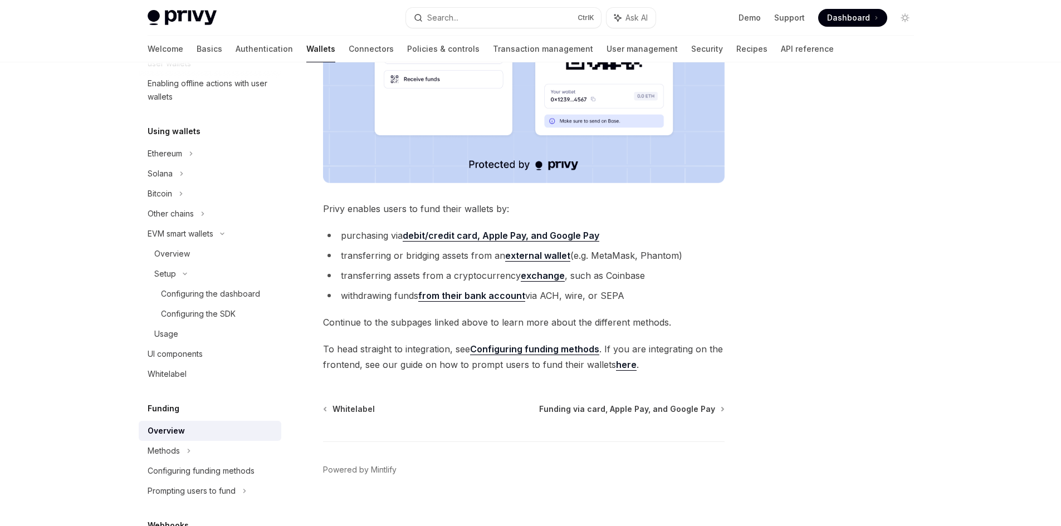
scroll to position [347, 0]
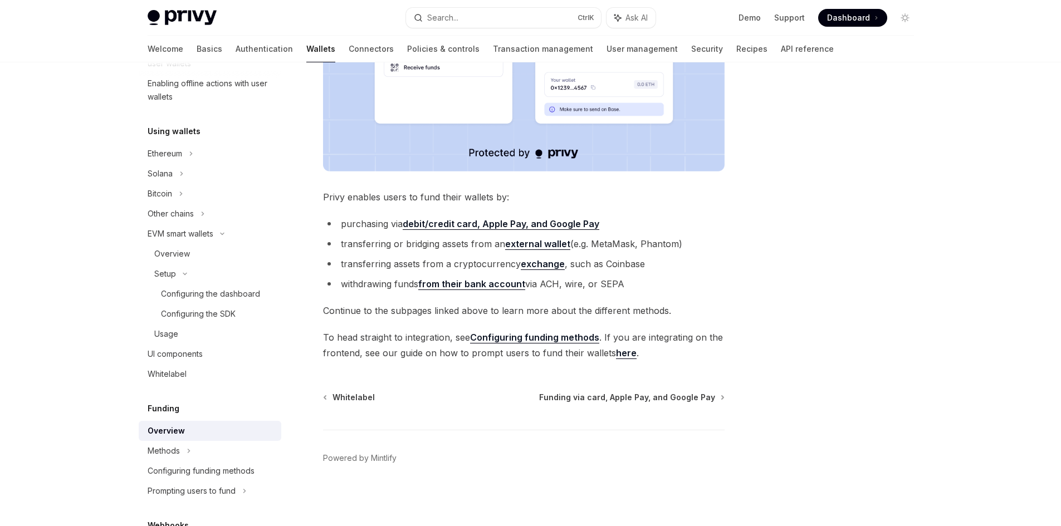
click at [735, 292] on div "Funding Overview OpenAI Open in ChatGPT OpenAI Open in ChatGPT Privy makes it e…" at bounding box center [531, 120] width 784 height 811
click at [707, 396] on span "Funding via card, Apple Pay, and Google Pay" at bounding box center [627, 397] width 176 height 11
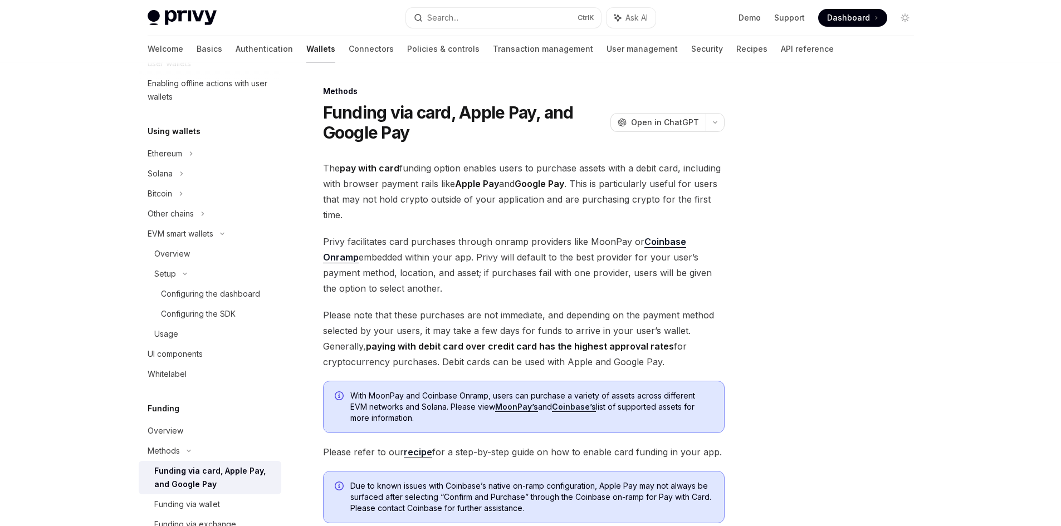
click at [813, 324] on div at bounding box center [838, 306] width 169 height 442
click at [833, 329] on div at bounding box center [838, 306] width 169 height 442
click at [830, 325] on div at bounding box center [838, 306] width 169 height 442
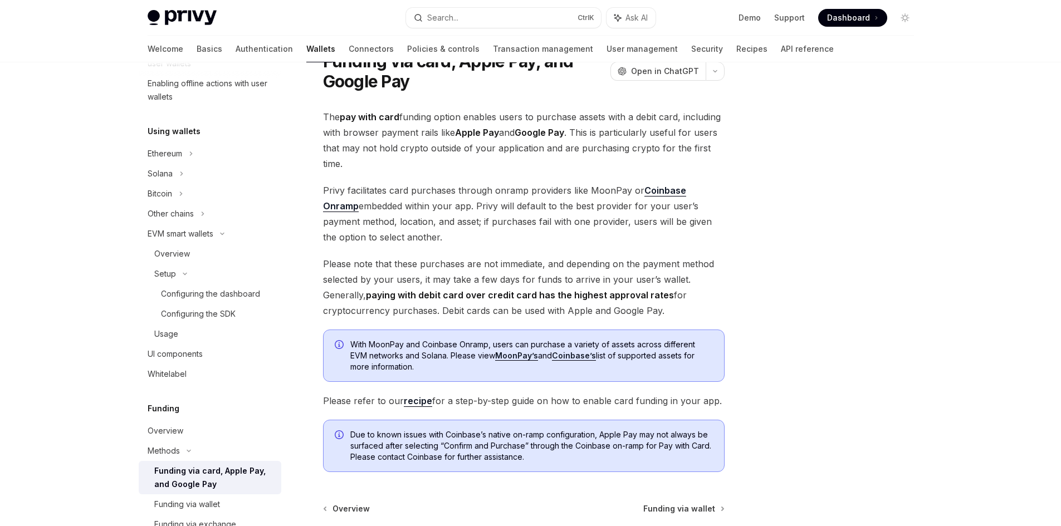
click at [825, 309] on div at bounding box center [838, 306] width 169 height 442
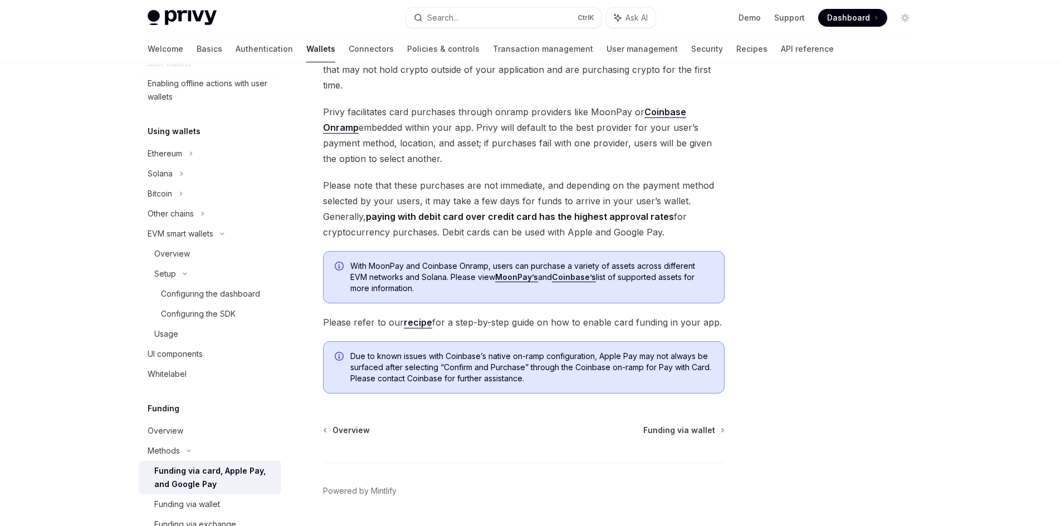
scroll to position [163, 0]
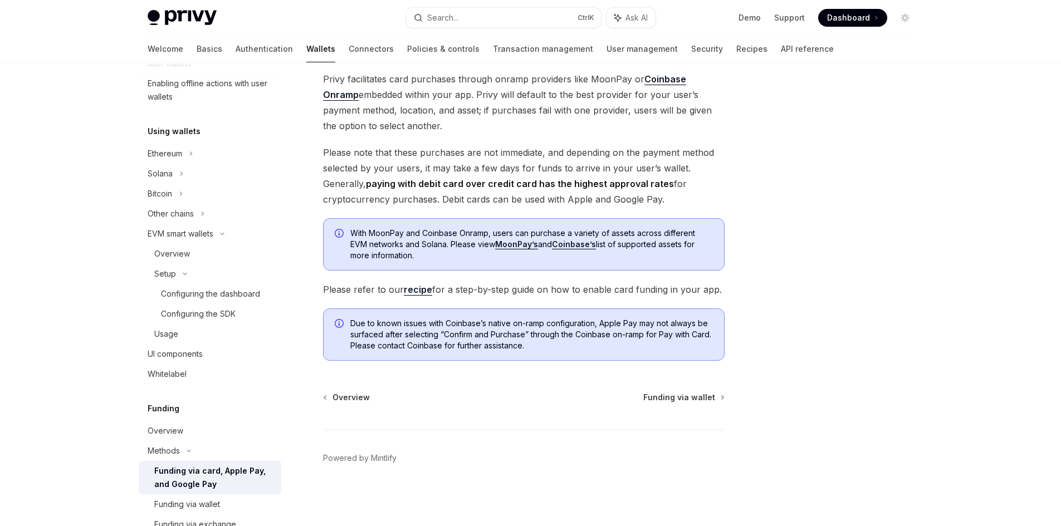
click at [825, 312] on div at bounding box center [838, 306] width 169 height 442
drag, startPoint x: 347, startPoint y: 398, endPoint x: 352, endPoint y: 395, distance: 6.0
click at [347, 398] on span "Overview" at bounding box center [351, 397] width 37 height 11
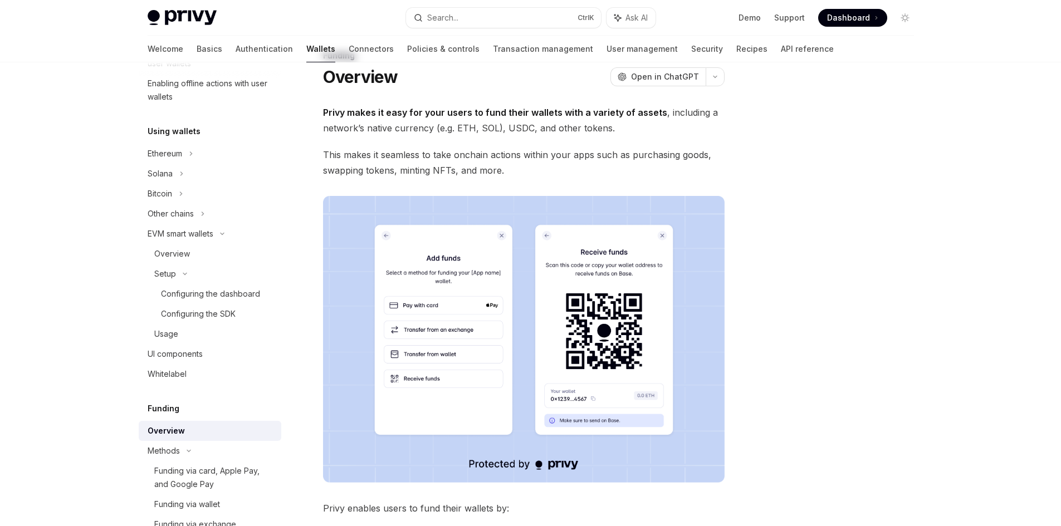
scroll to position [56, 0]
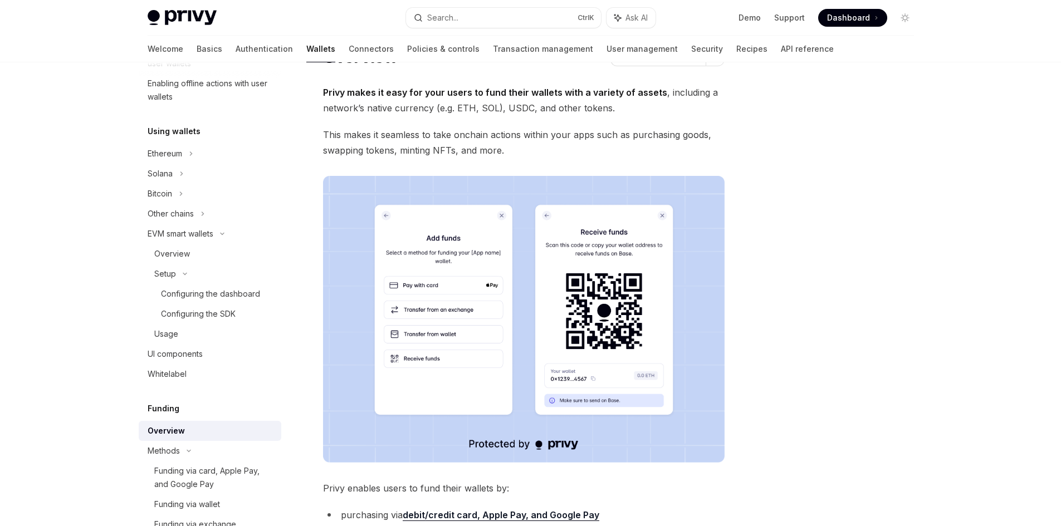
click at [579, 322] on img at bounding box center [524, 319] width 402 height 287
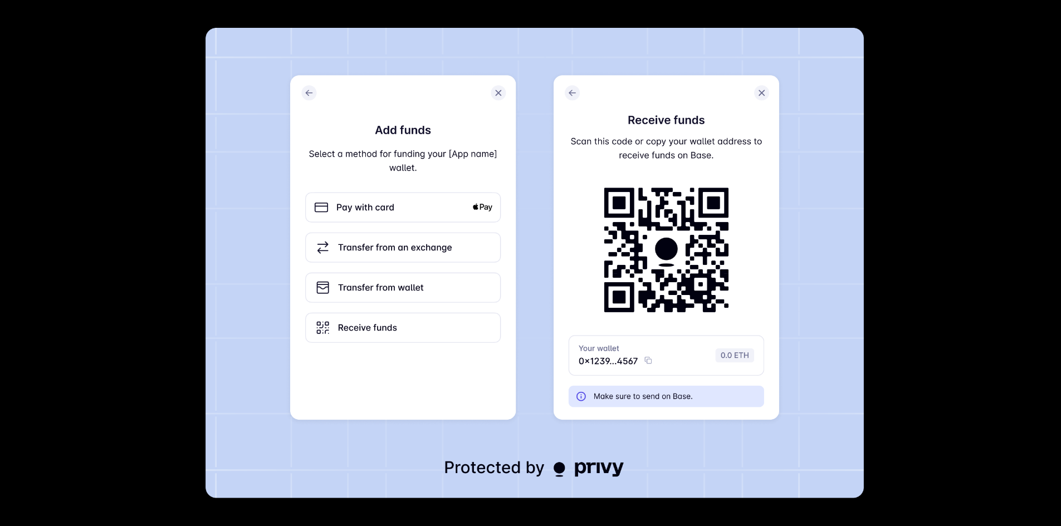
click at [580, 311] on img at bounding box center [535, 263] width 658 height 471
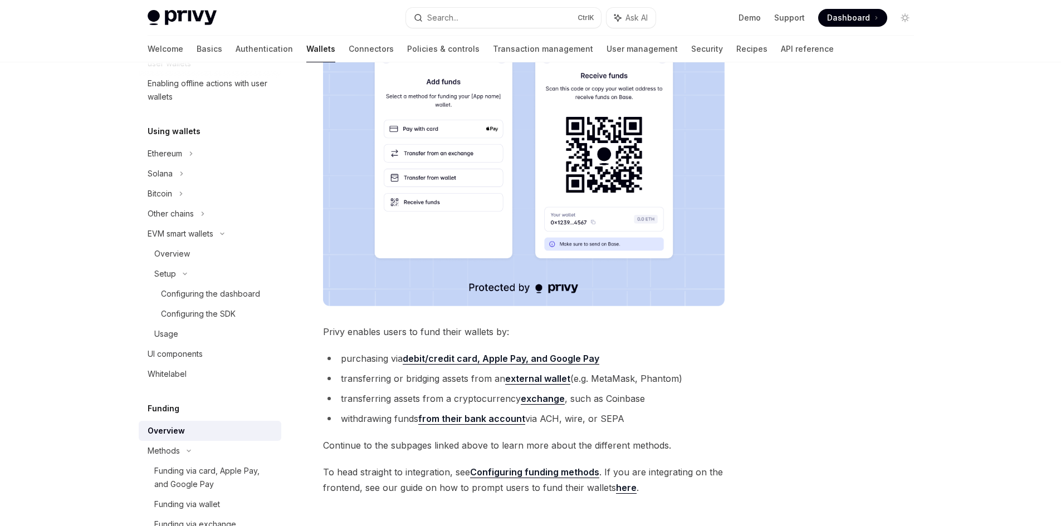
scroll to position [334, 0]
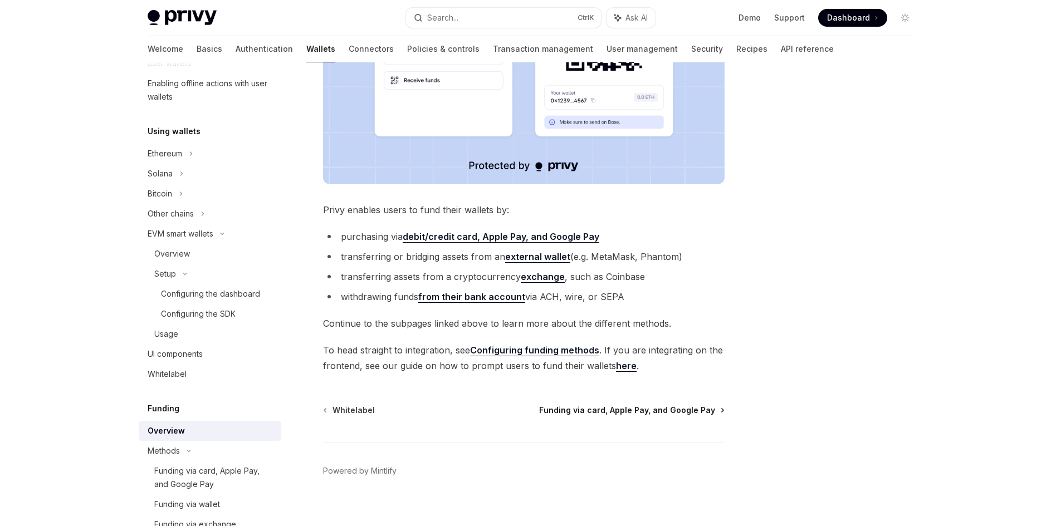
click at [703, 411] on span "Funding via card, Apple Pay, and Google Pay" at bounding box center [627, 410] width 176 height 11
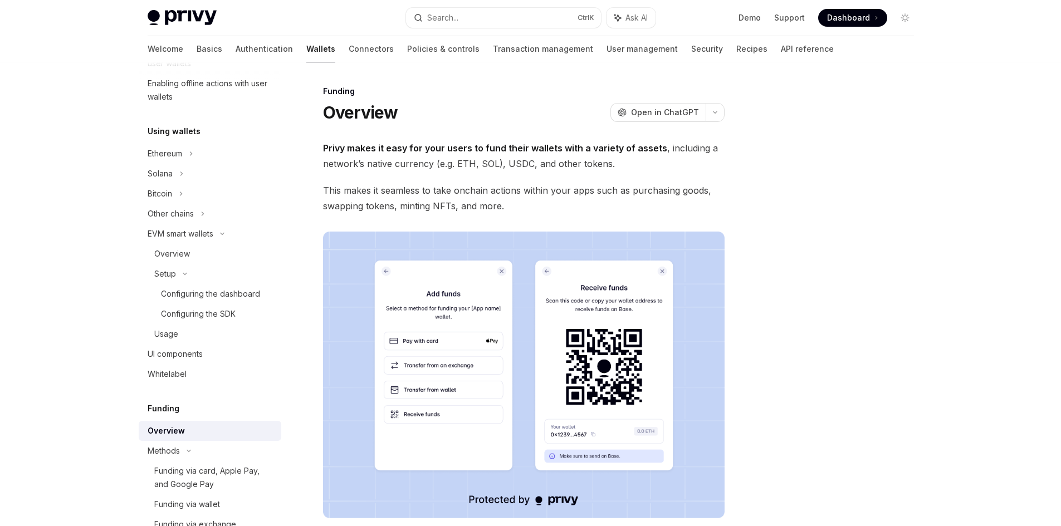
type textarea "*"
